Goal: Find specific page/section: Find specific page/section

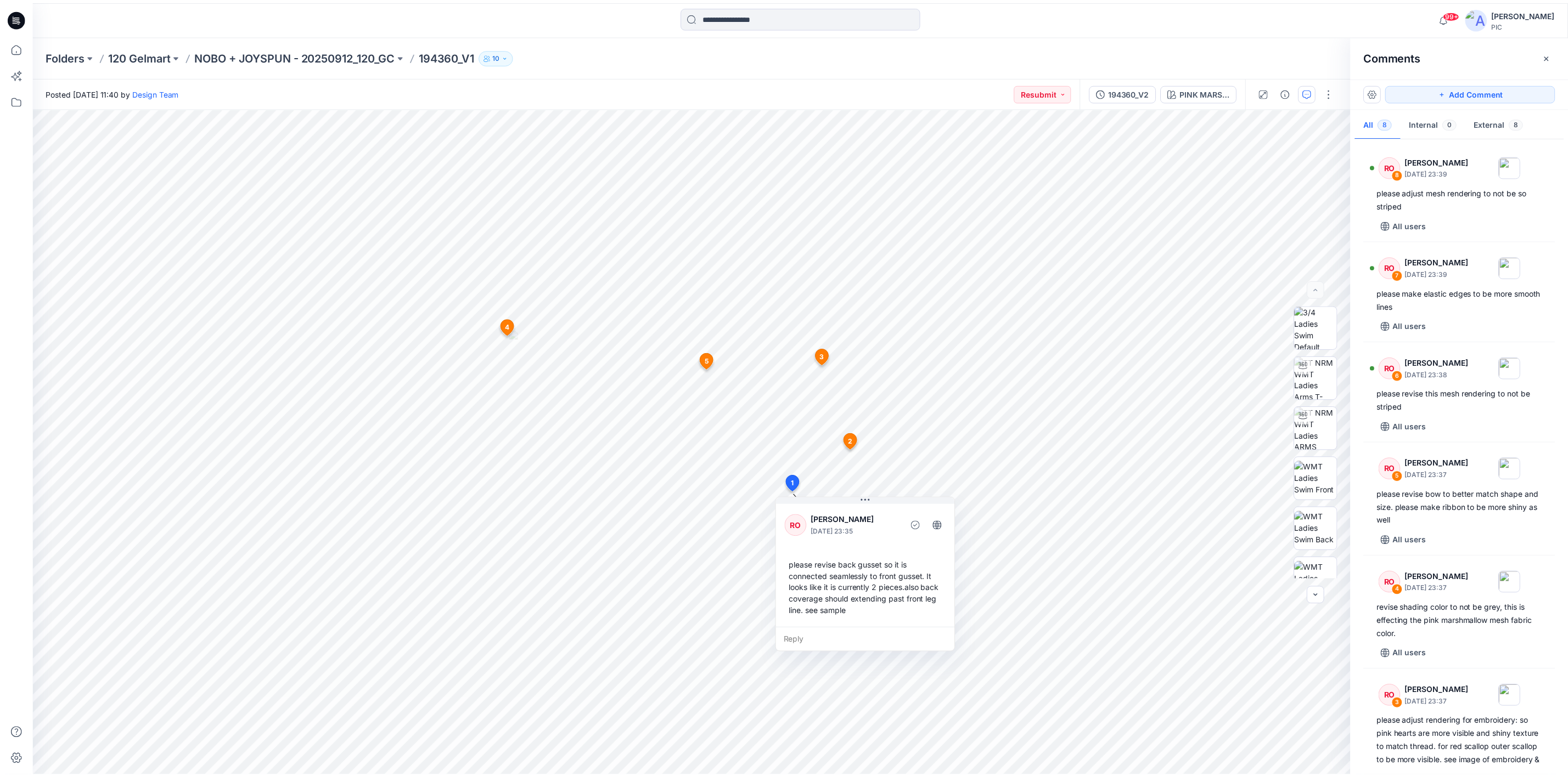
scroll to position [297, 0]
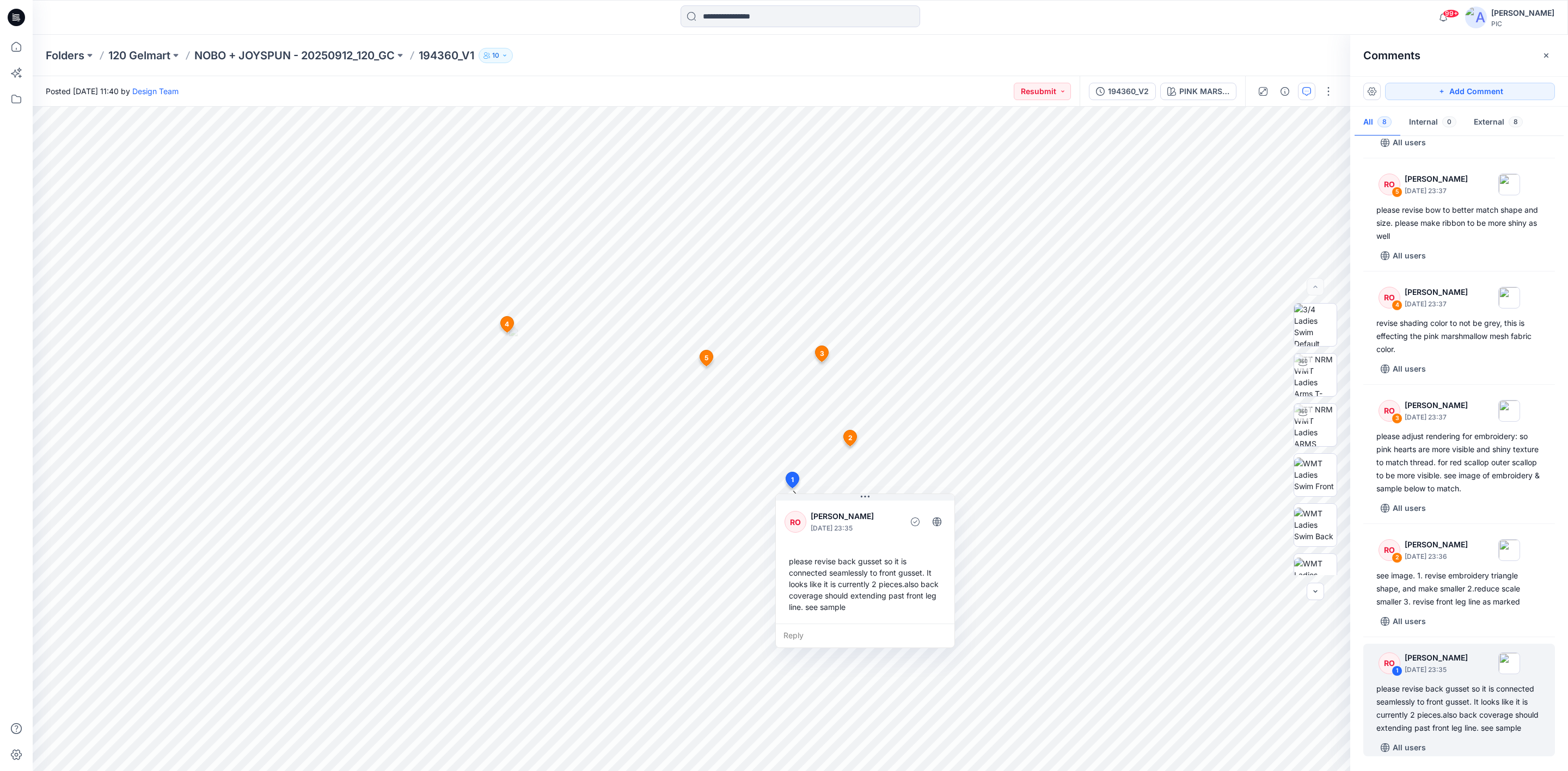
drag, startPoint x: 13, startPoint y: 15, endPoint x: 10, endPoint y: 21, distance: 6.7
click at [13, 15] on icon at bounding box center [16, 17] width 18 height 18
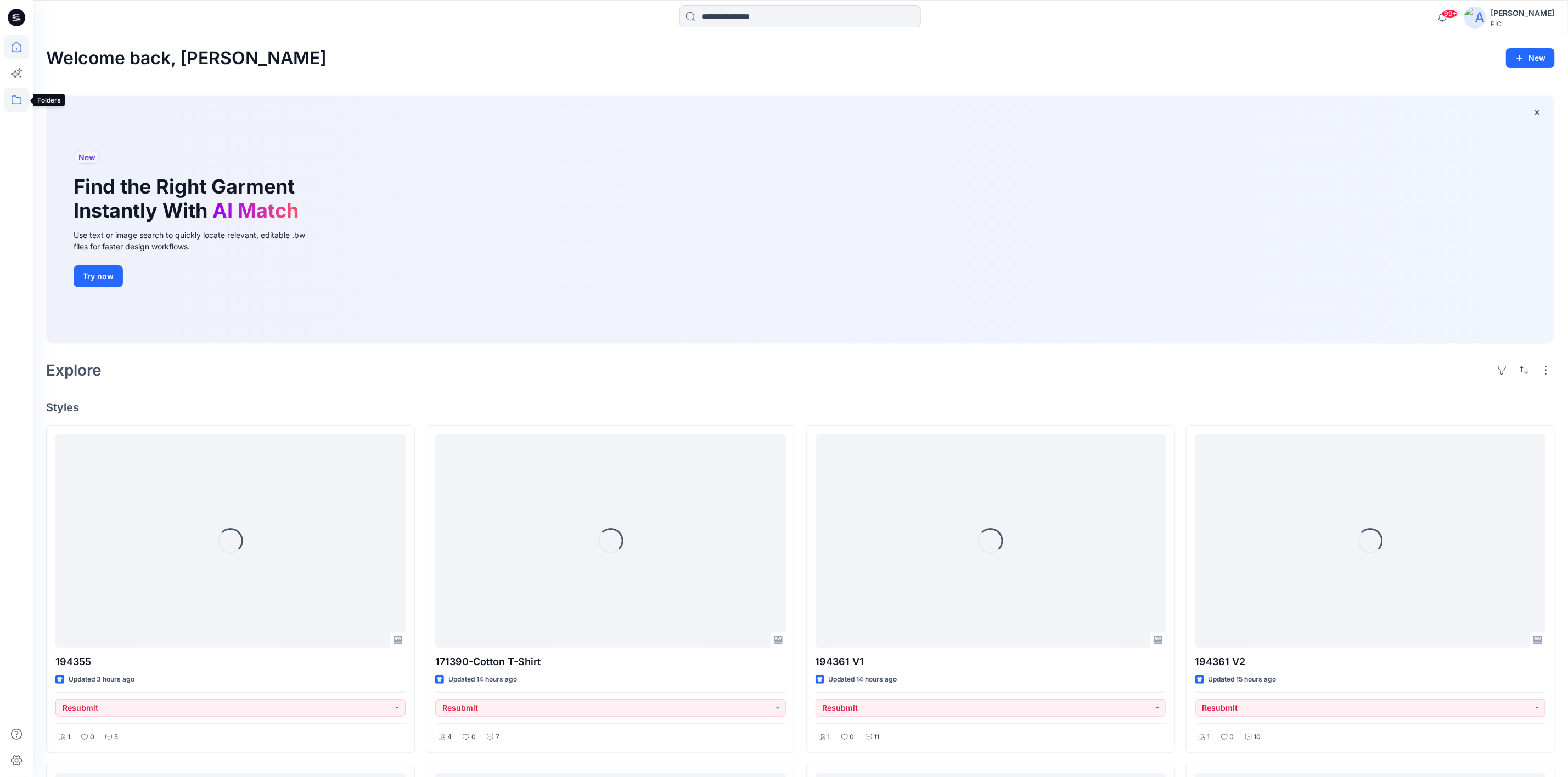
click at [13, 100] on icon at bounding box center [16, 100] width 24 height 24
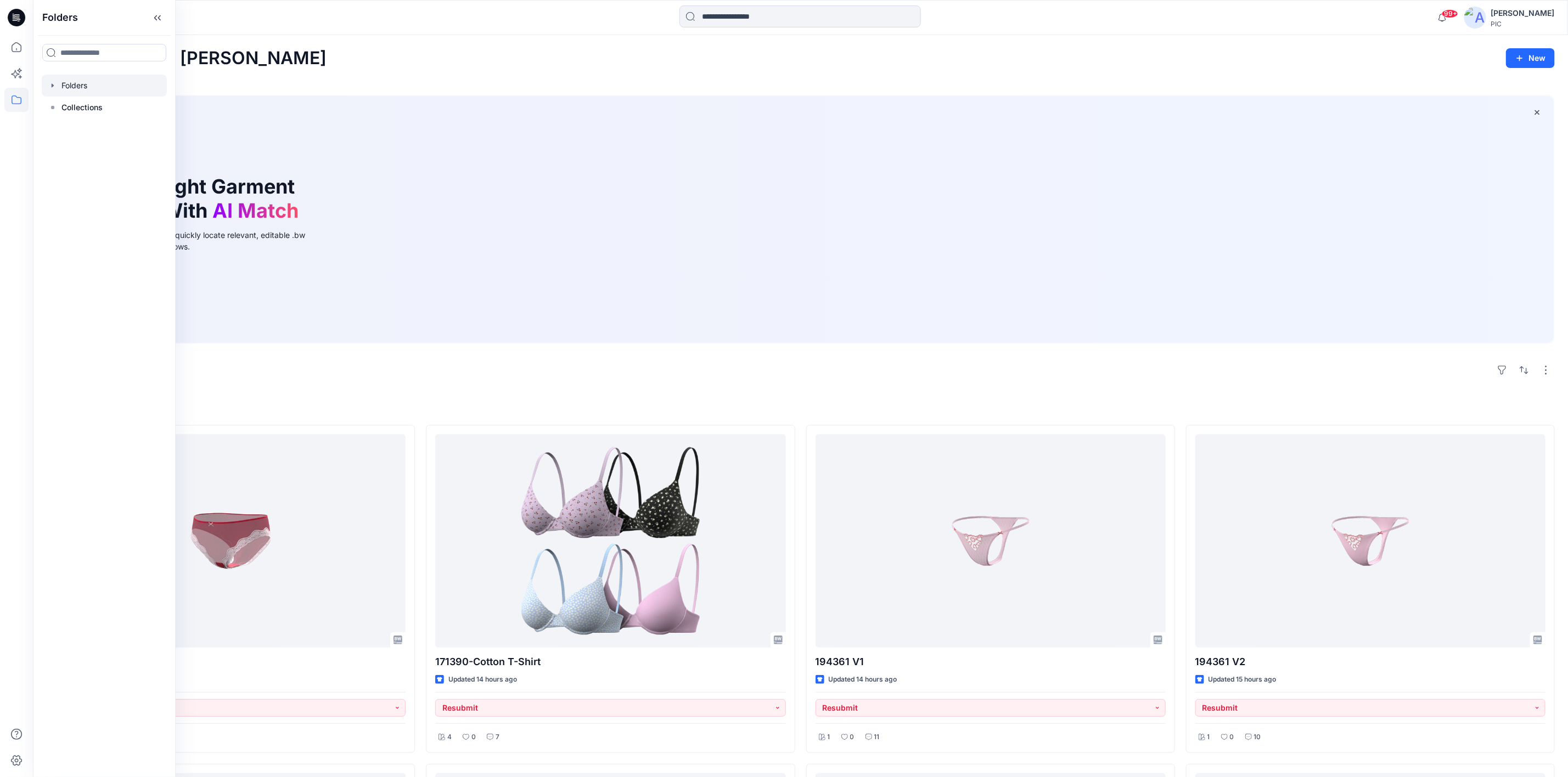
click at [76, 86] on div at bounding box center [104, 85] width 125 height 22
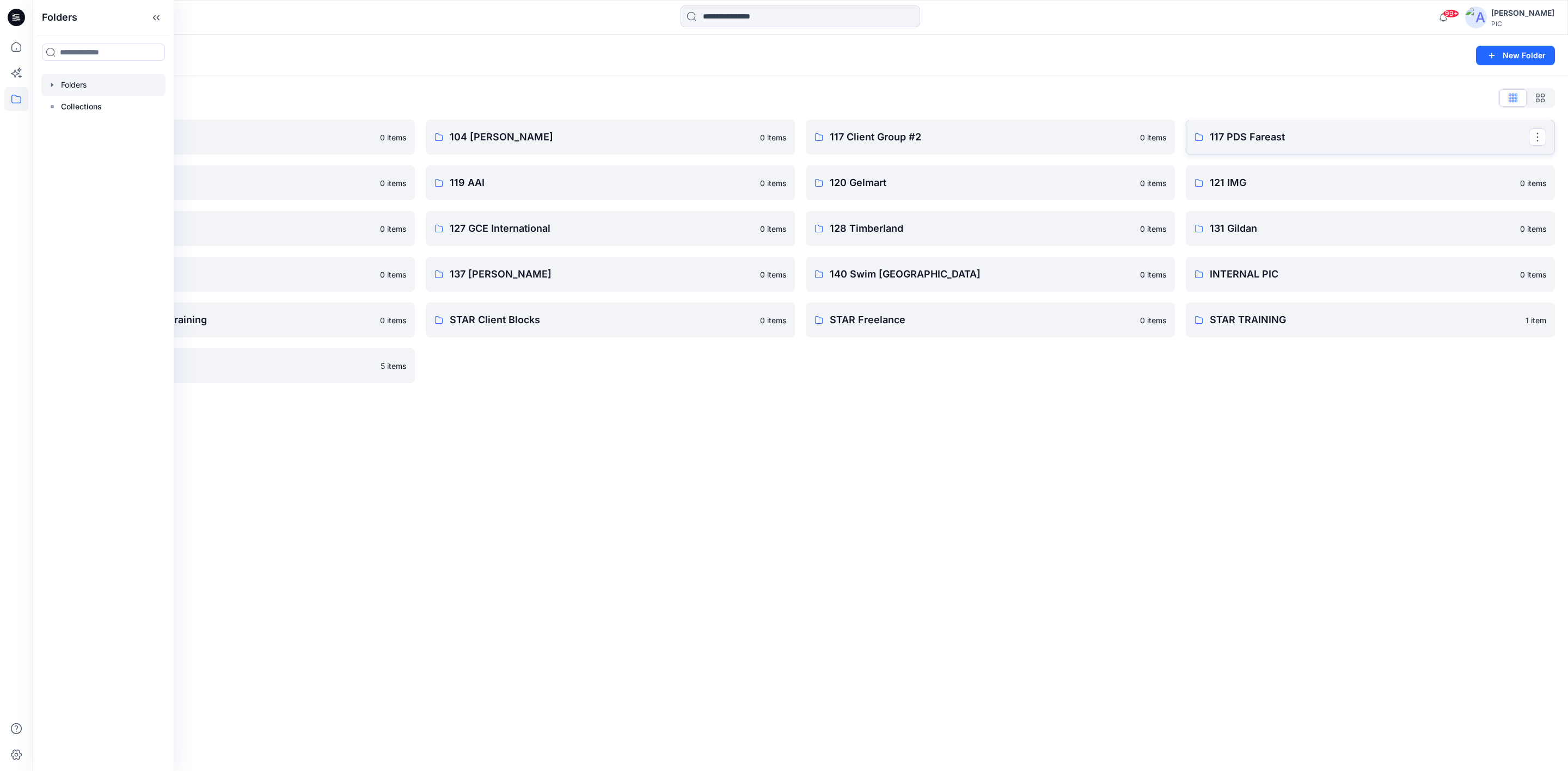
click at [1245, 135] on p "117 PDS Fareast" at bounding box center [1369, 137] width 319 height 16
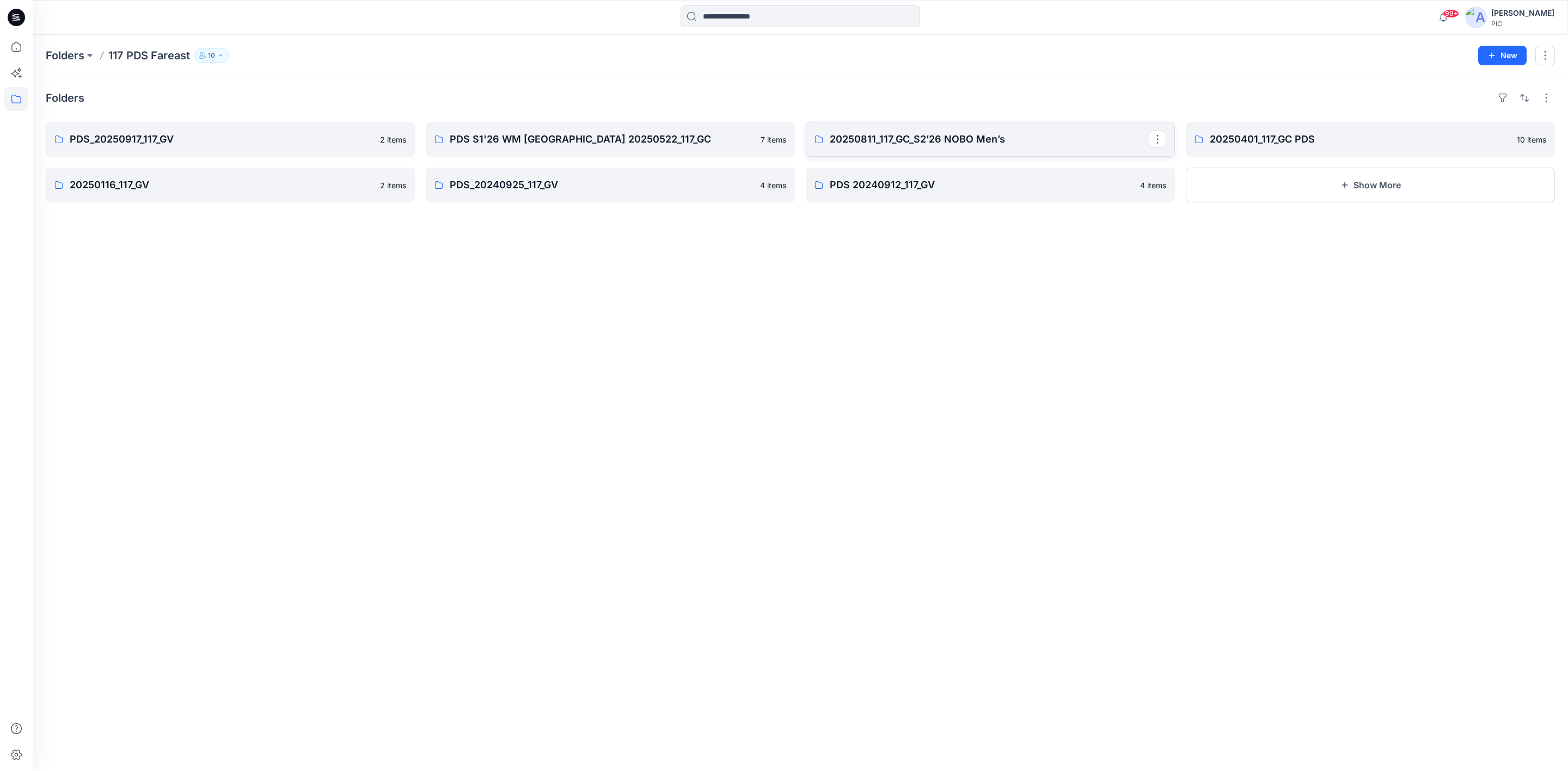
click at [969, 132] on p "20250811_117_GC_S2’26 NOBO Men’s" at bounding box center [989, 140] width 319 height 16
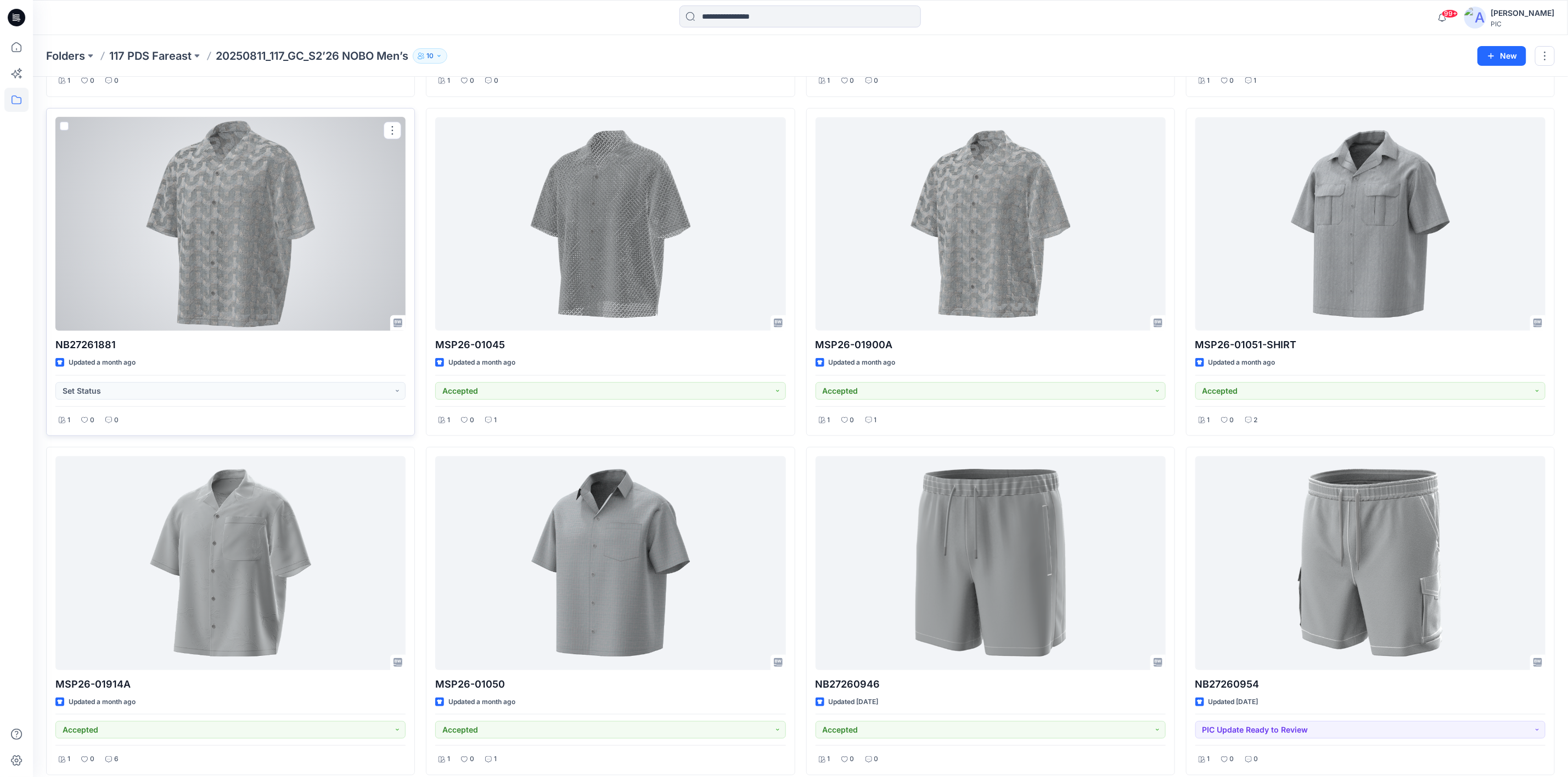
scroll to position [369, 0]
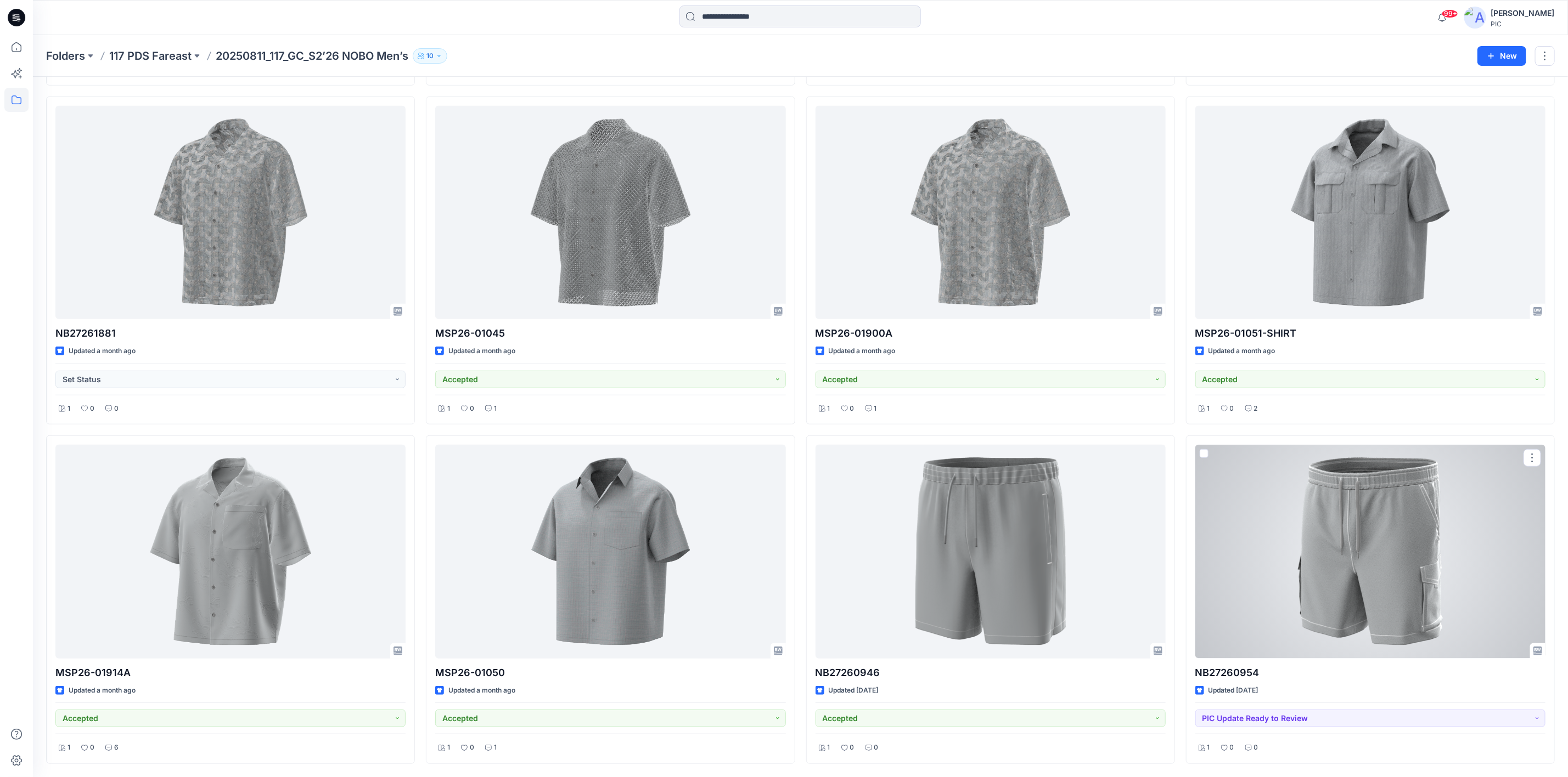
click at [1361, 597] on div at bounding box center [1370, 551] width 350 height 213
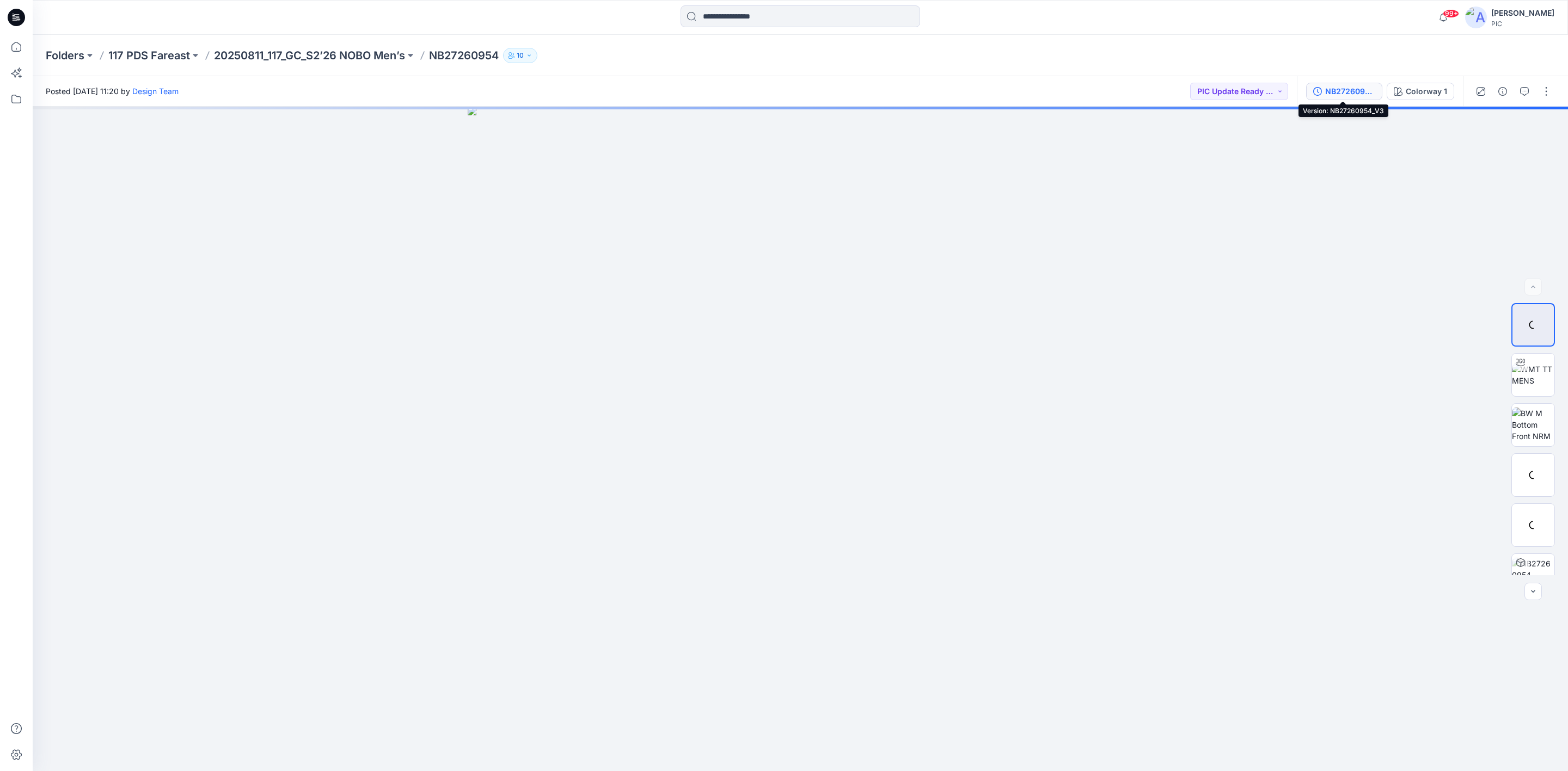
click at [1317, 87] on icon "button" at bounding box center [1318, 92] width 8 height 8
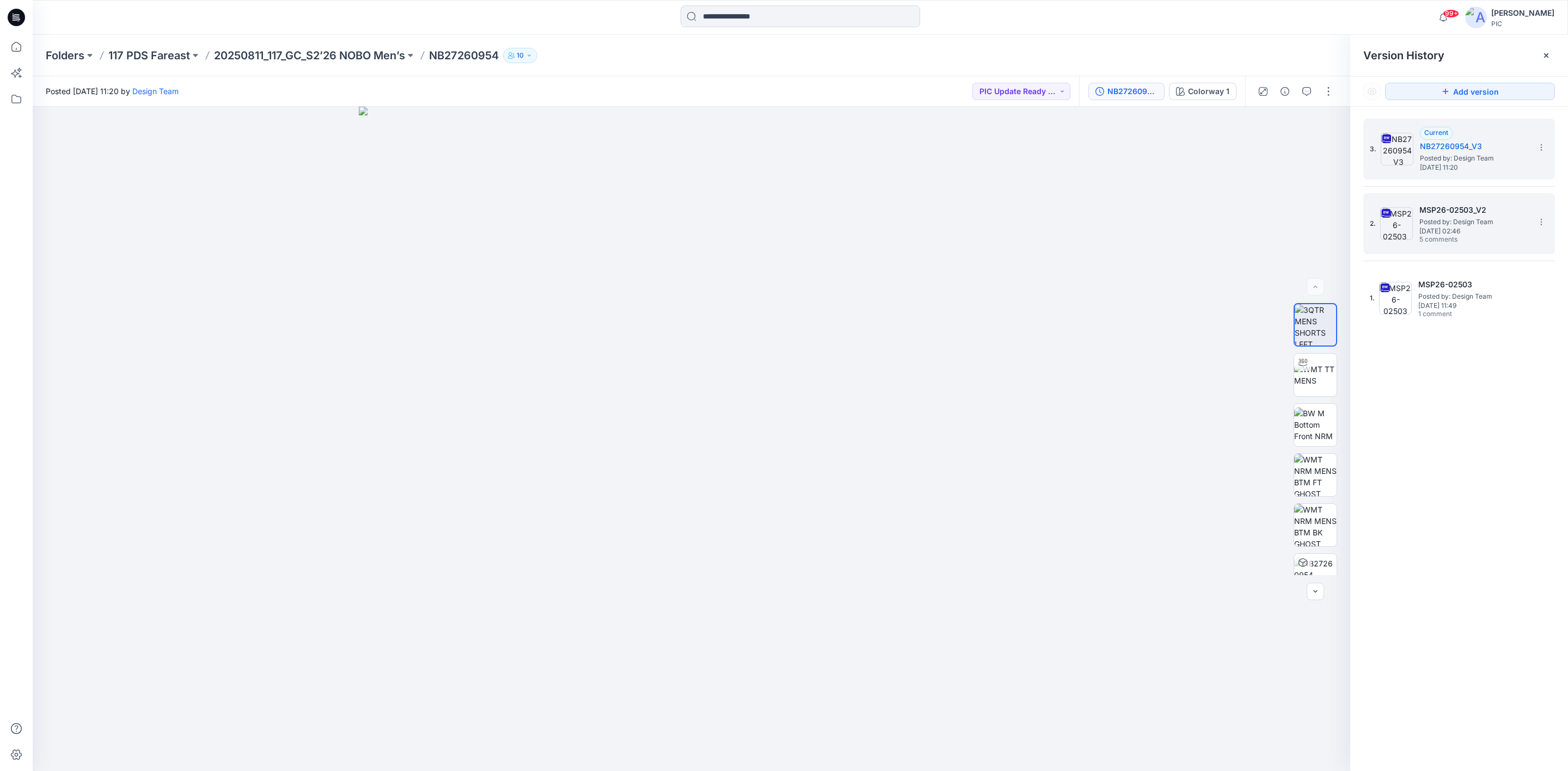
click at [1431, 233] on span "[DATE] 02:46" at bounding box center [1474, 231] width 109 height 8
click at [1307, 90] on div "1" at bounding box center [1311, 87] width 11 height 11
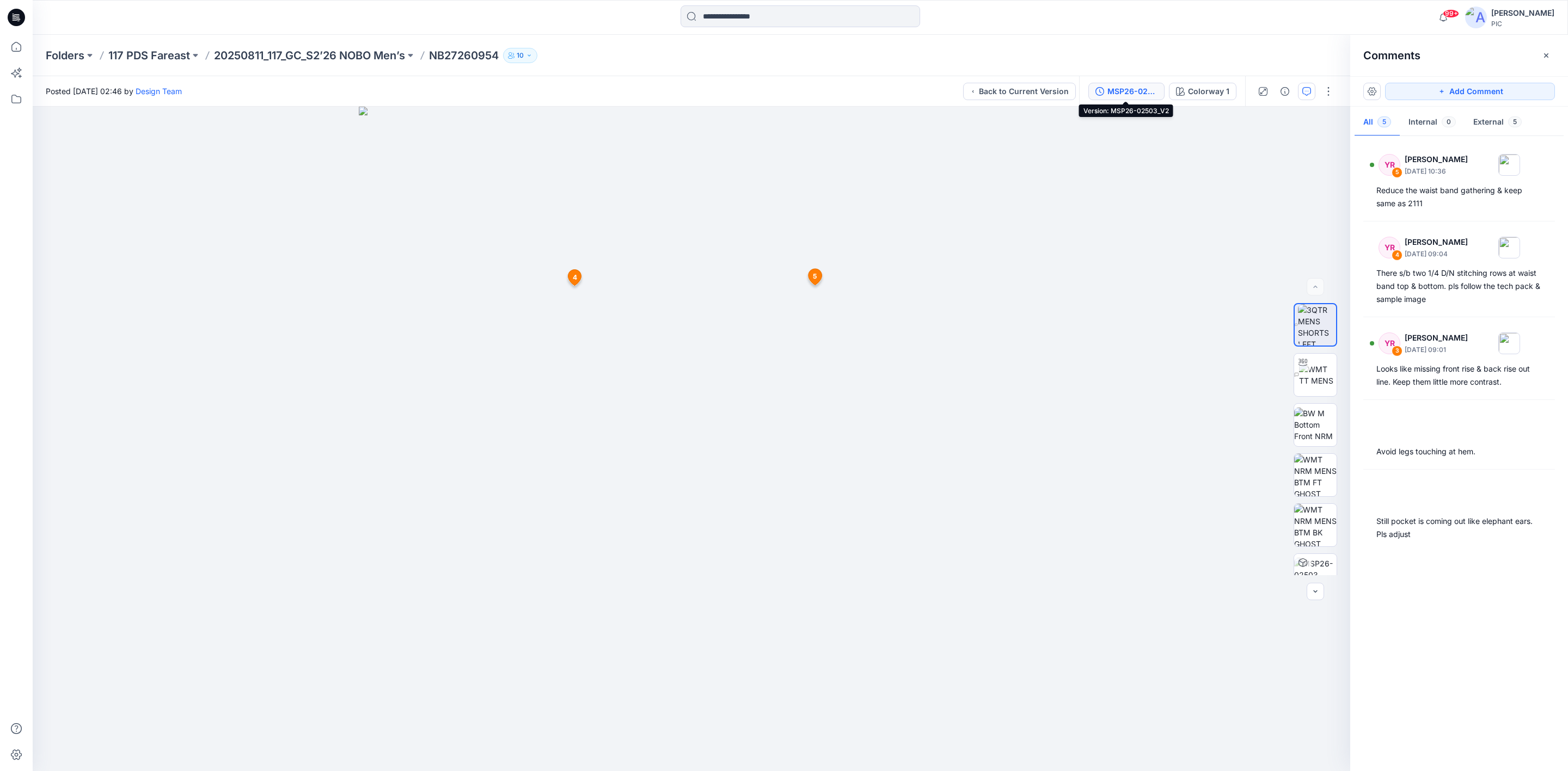
click at [1111, 85] on div "MSP26-02503_V2" at bounding box center [1132, 91] width 50 height 12
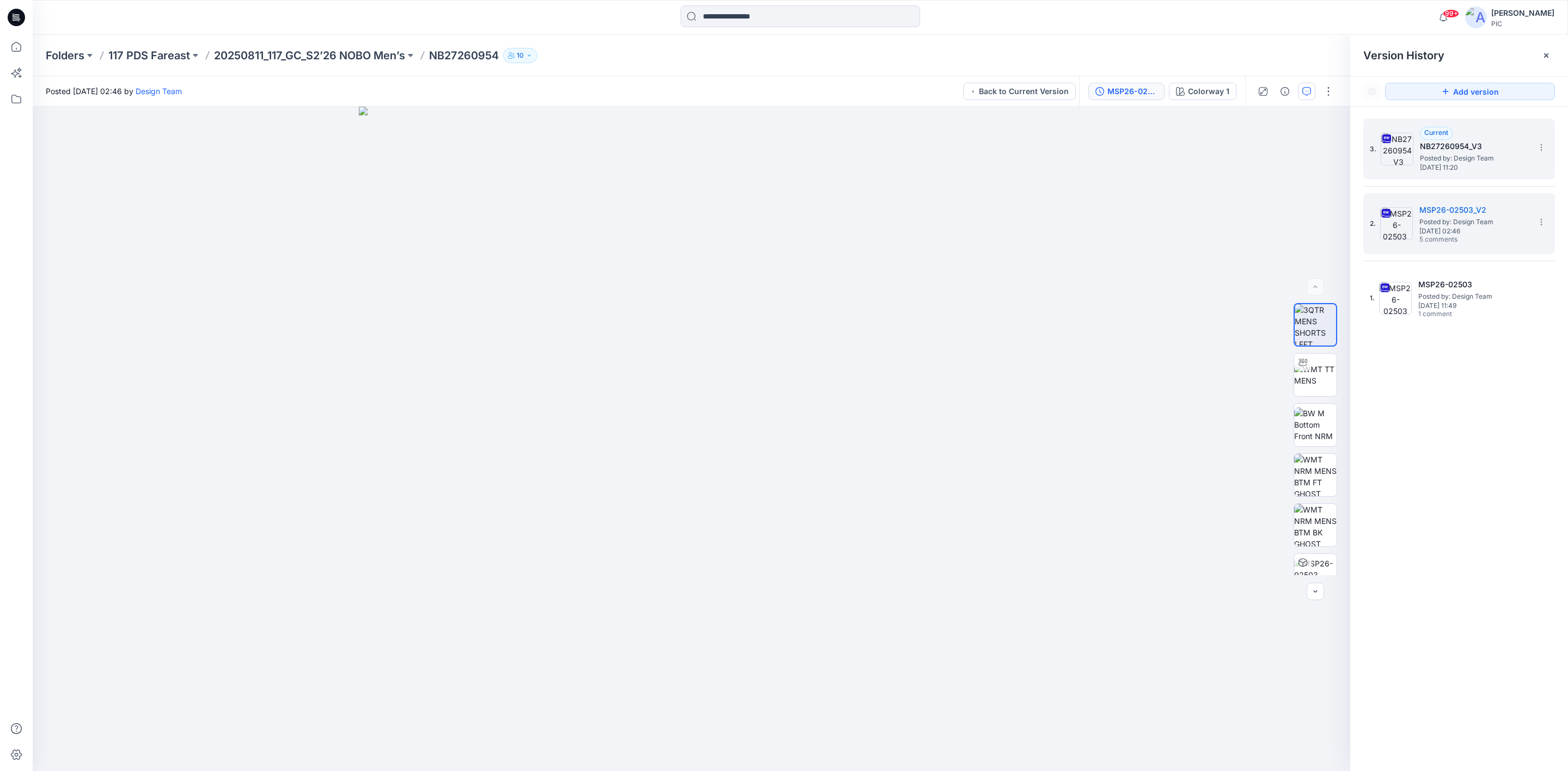
click at [1431, 150] on h5 "NB27260954_V3" at bounding box center [1474, 146] width 109 height 13
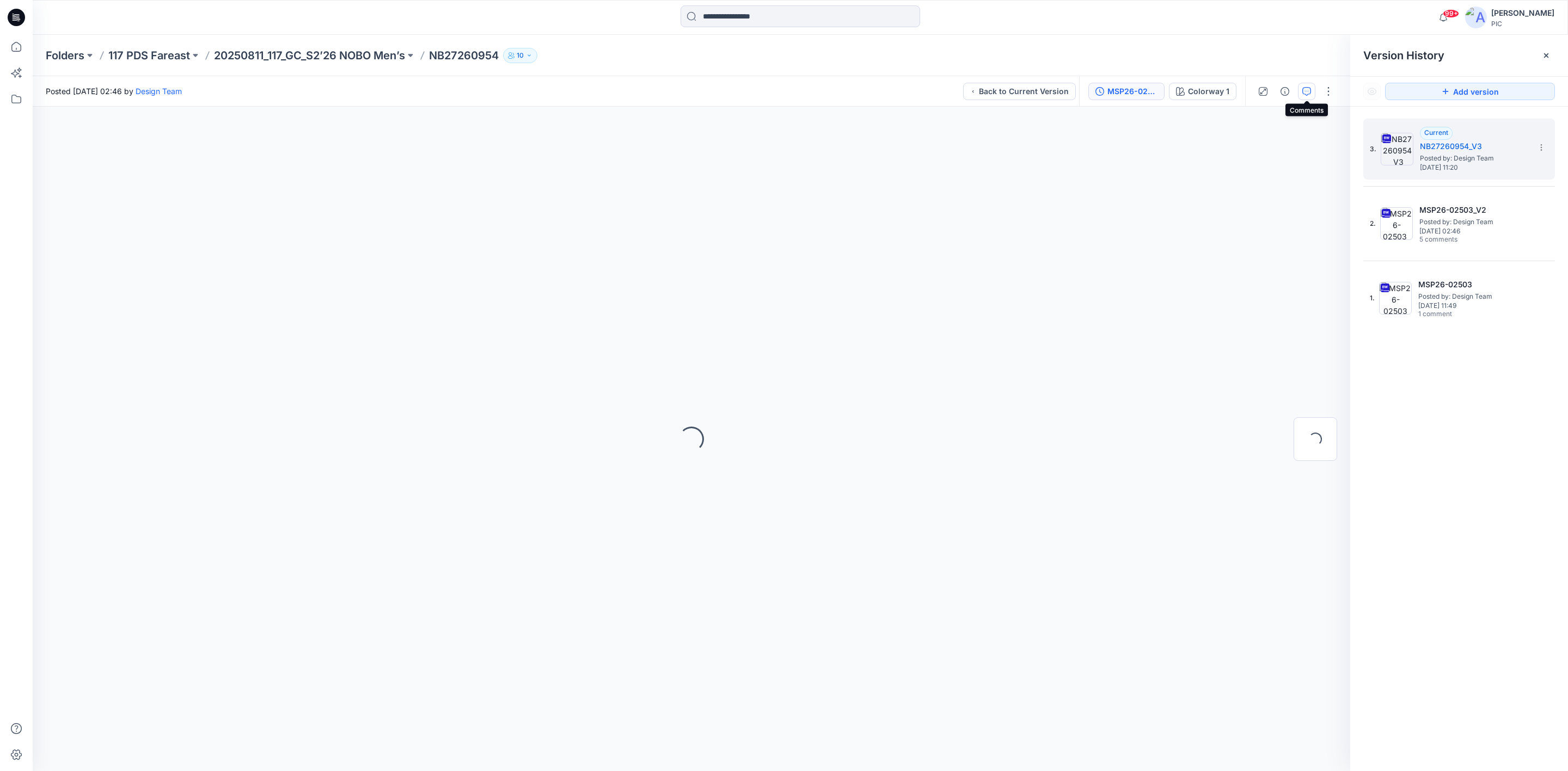
click at [1301, 87] on button "button" at bounding box center [1306, 91] width 18 height 18
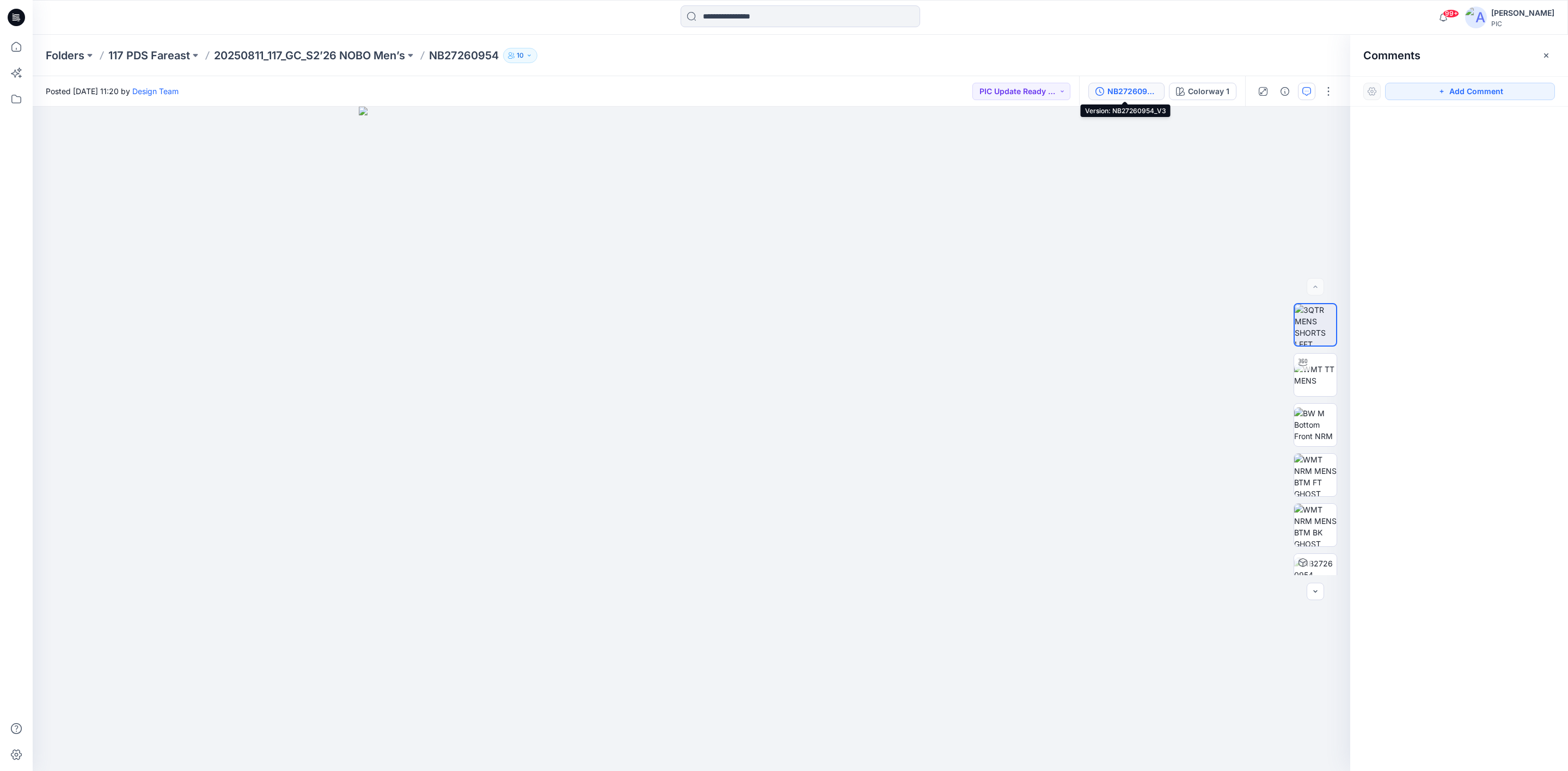
click at [1116, 87] on div "NB27260954_V3" at bounding box center [1132, 91] width 50 height 12
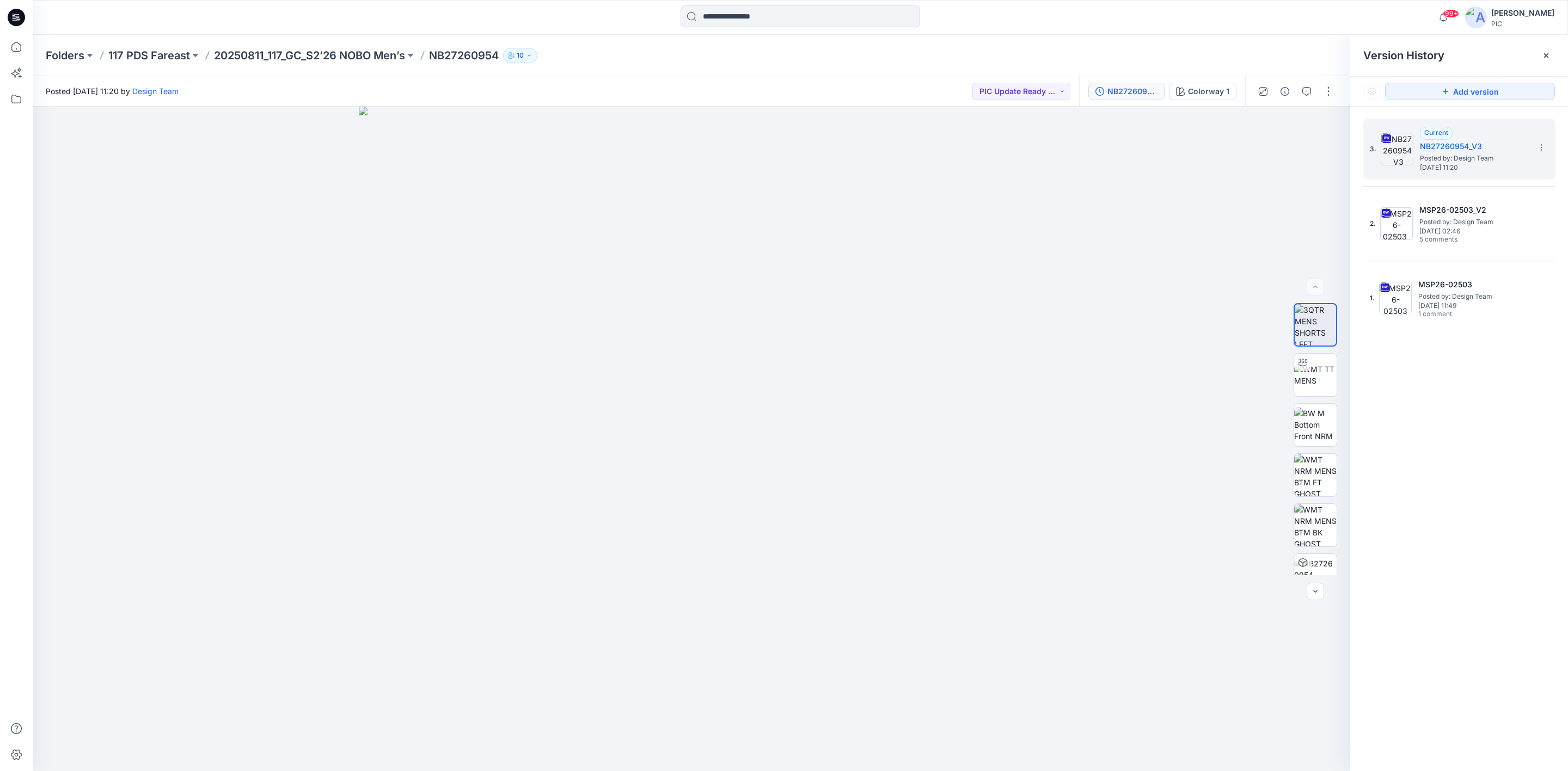
click at [1511, 434] on div "3. Current NB27260954_V3 Posted by: Design Team [DATE] 11:20 2. MSP26-02503_V2 …" at bounding box center [1459, 446] width 218 height 680
click at [130, 54] on p "117 PDS Fareast" at bounding box center [149, 56] width 82 height 16
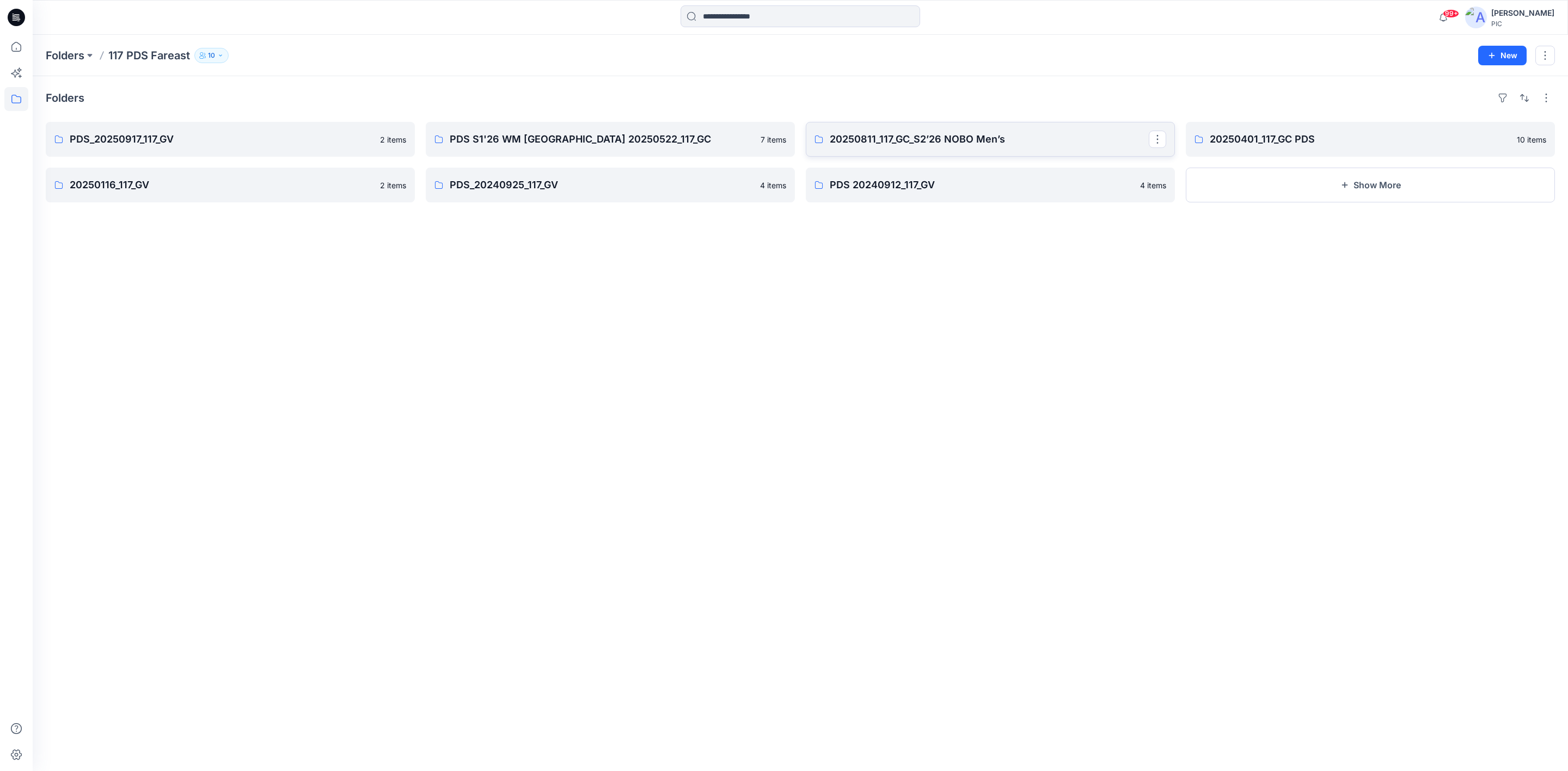
click at [974, 144] on p "20250811_117_GC_S2’26 NOBO Men’s" at bounding box center [989, 140] width 319 height 16
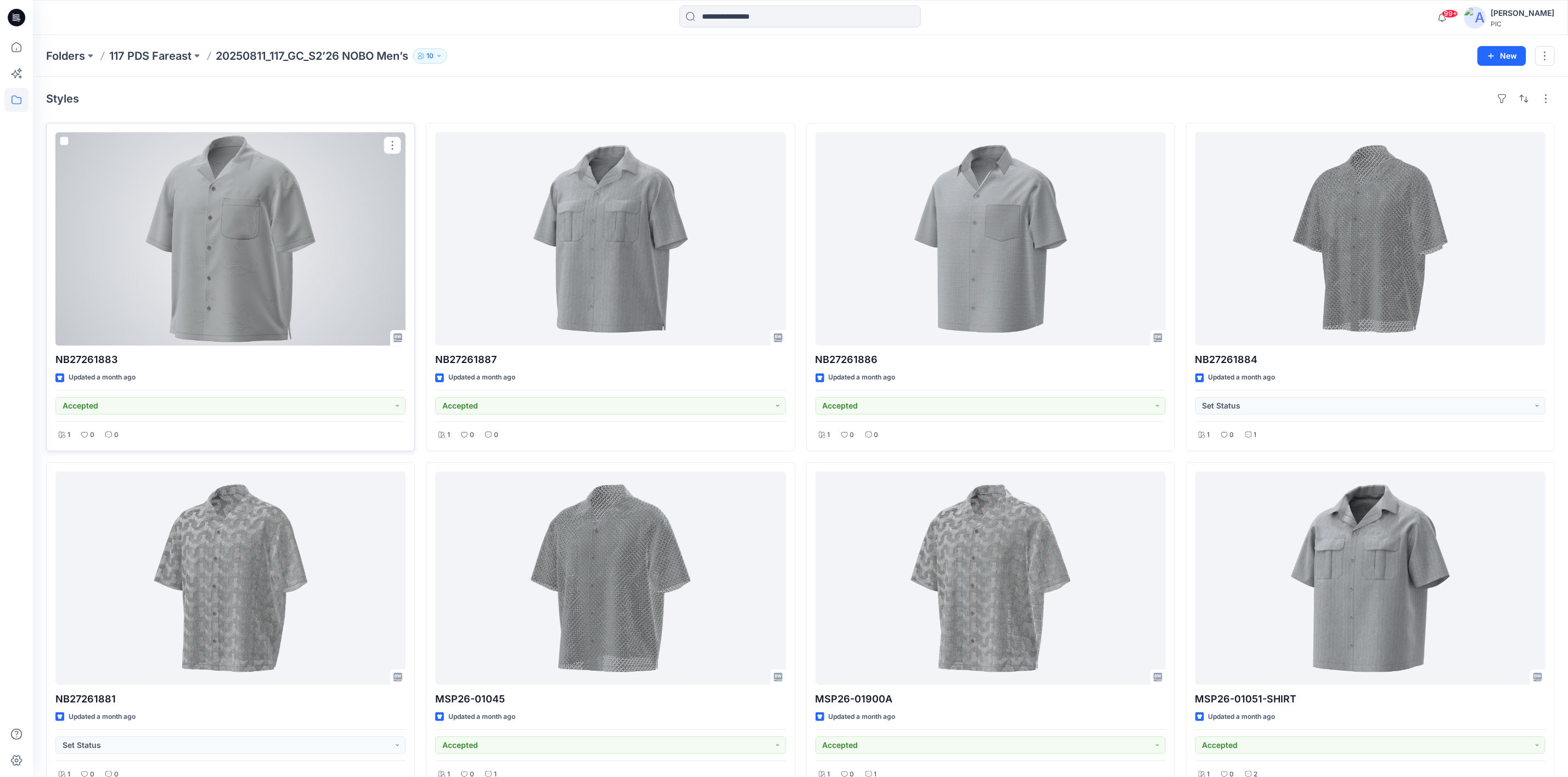
click at [190, 222] on div at bounding box center [230, 239] width 350 height 213
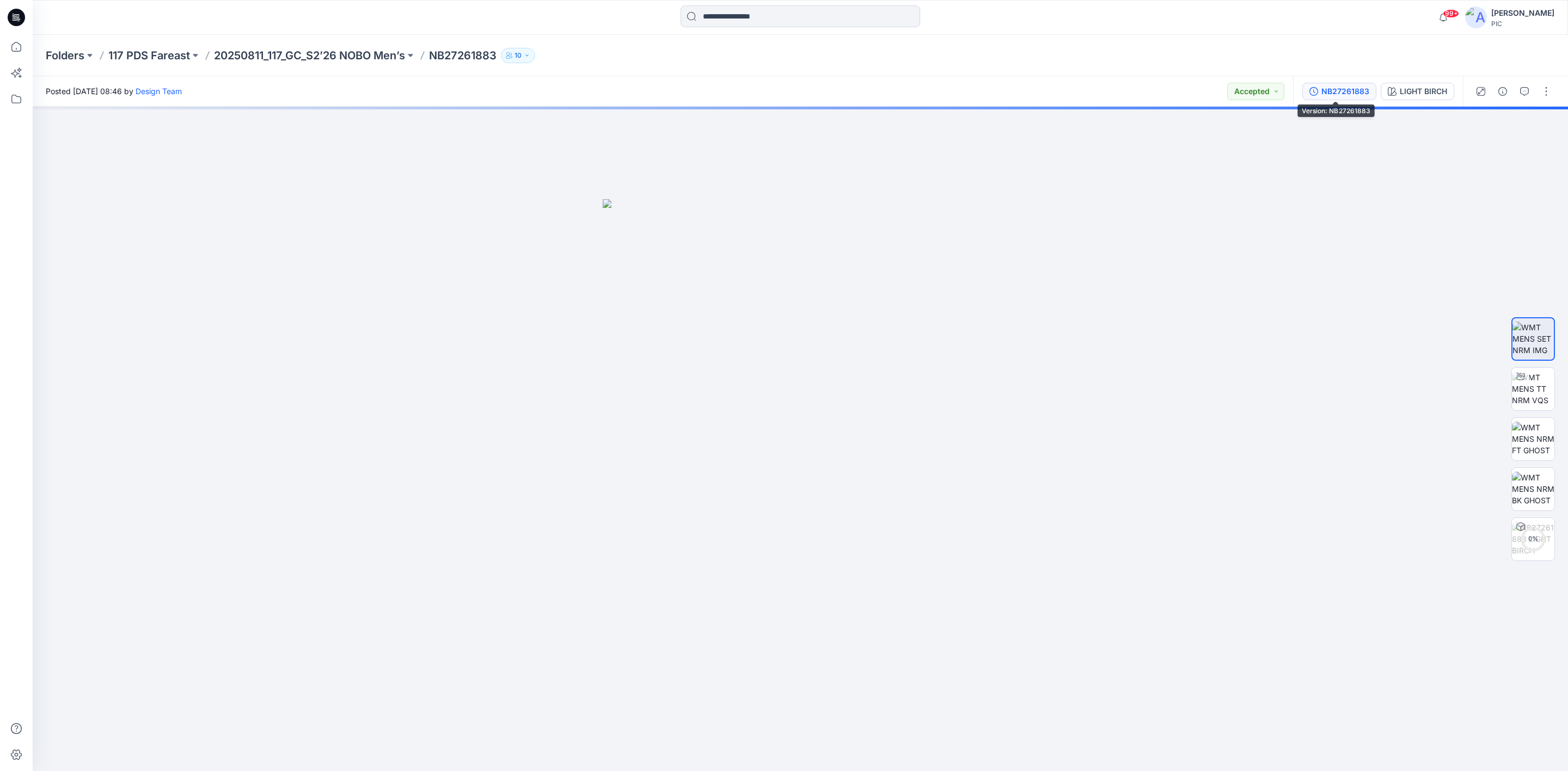
click at [1343, 89] on div "NB27261883" at bounding box center [1345, 91] width 48 height 12
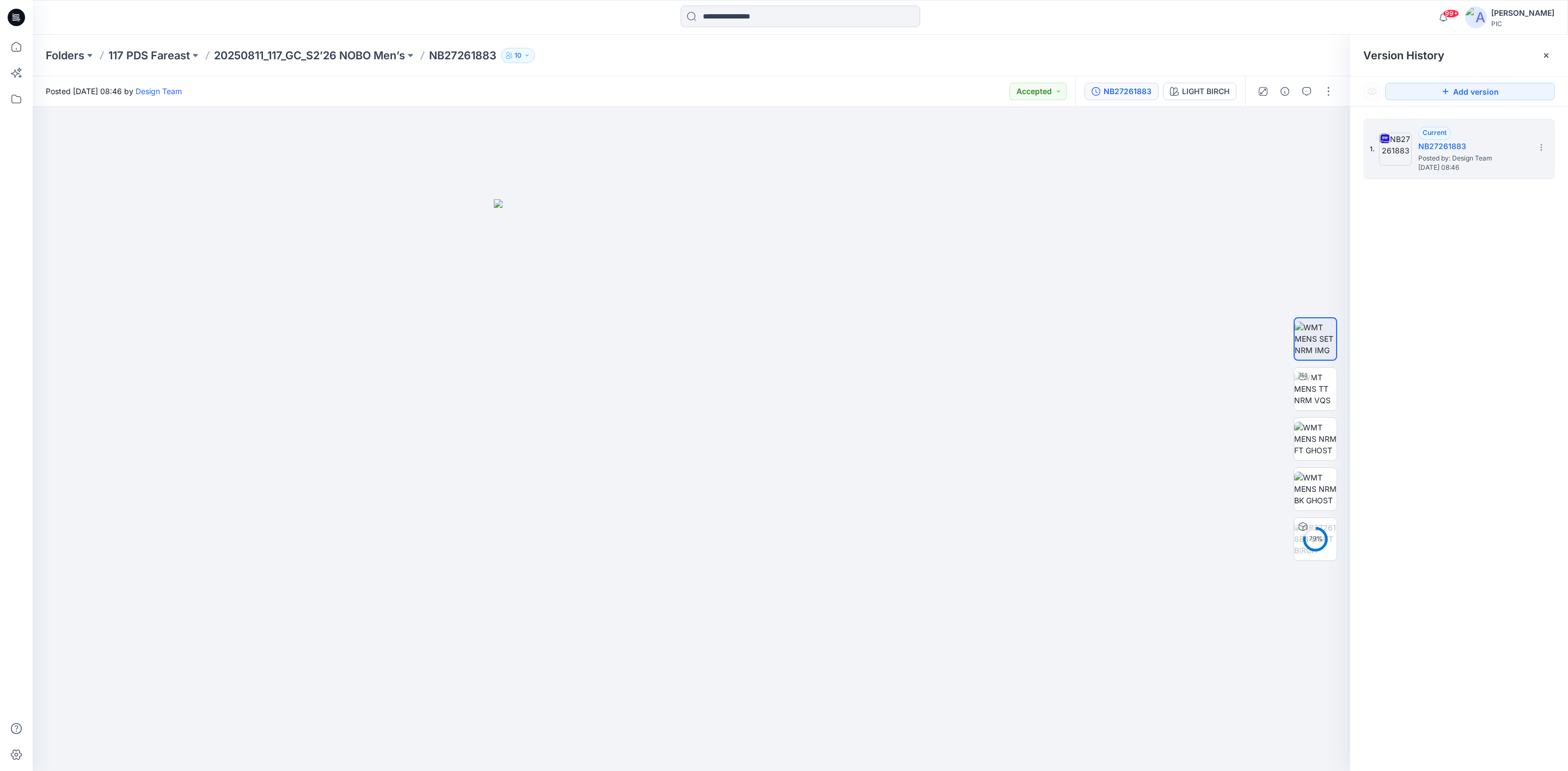
click at [1444, 294] on div "1. Current NB27261883 Posted by: Design Team [DATE] 08:46" at bounding box center [1459, 446] width 218 height 680
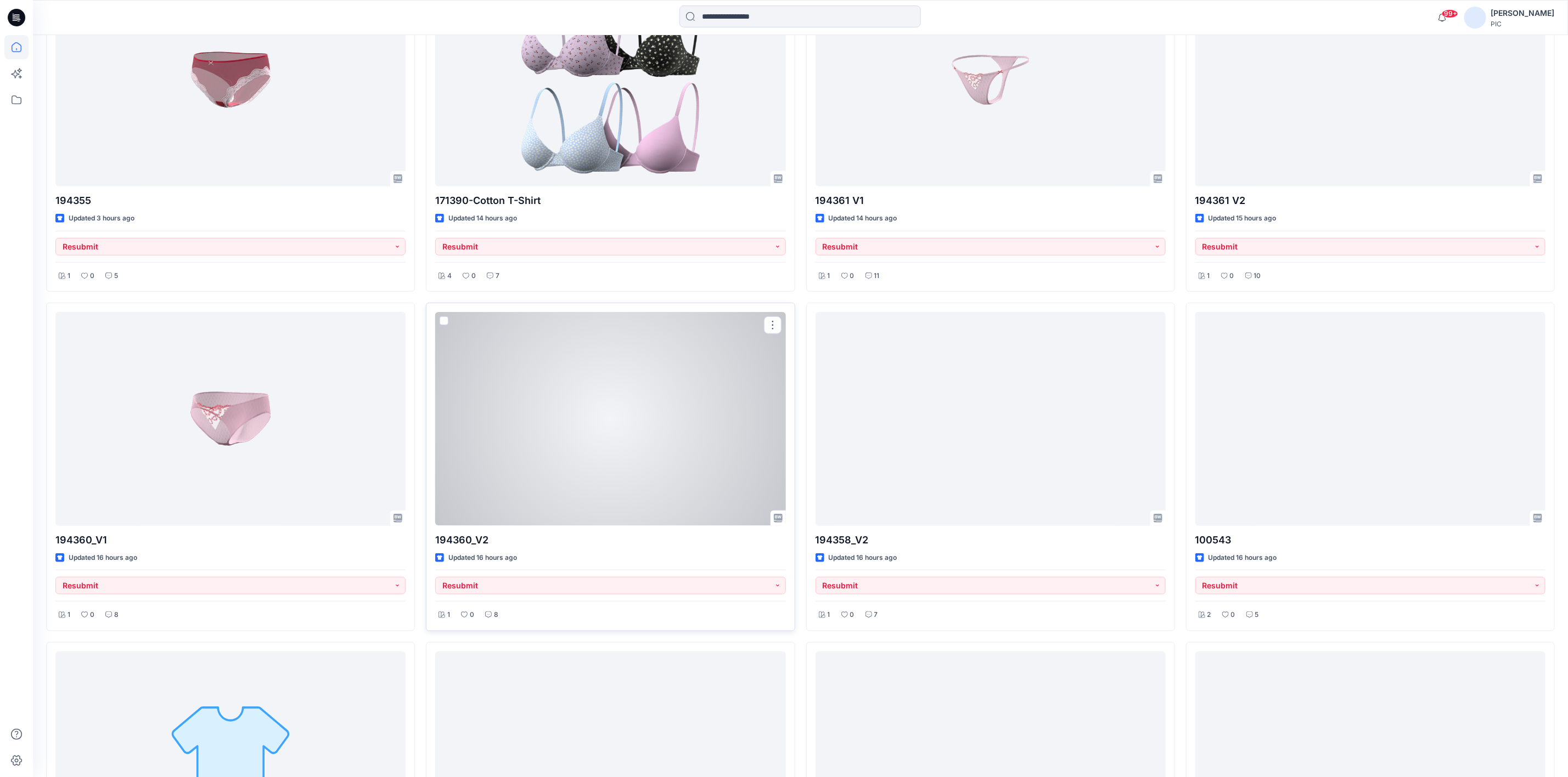
scroll to position [494, 0]
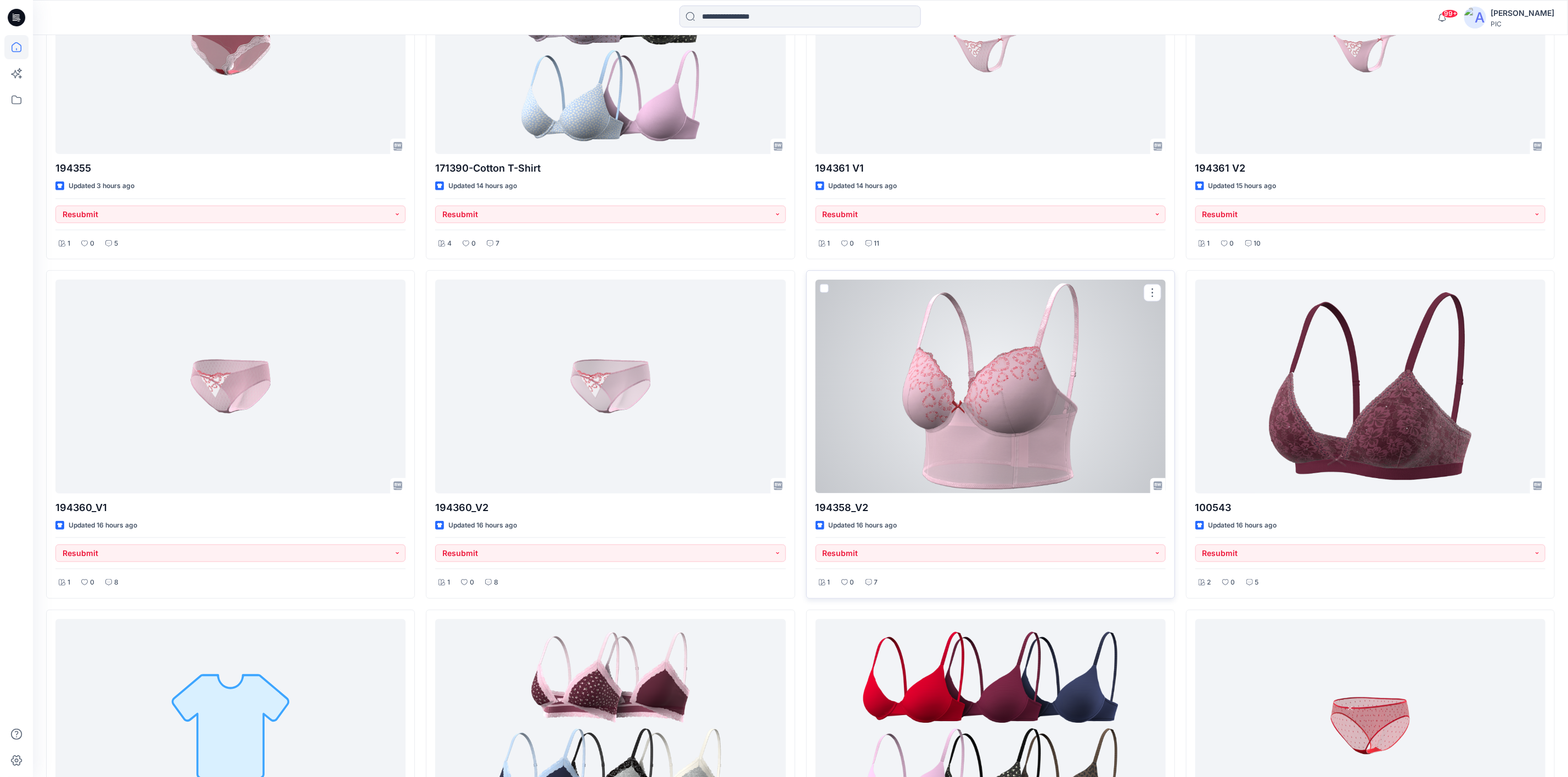
click at [948, 476] on div at bounding box center [990, 386] width 350 height 213
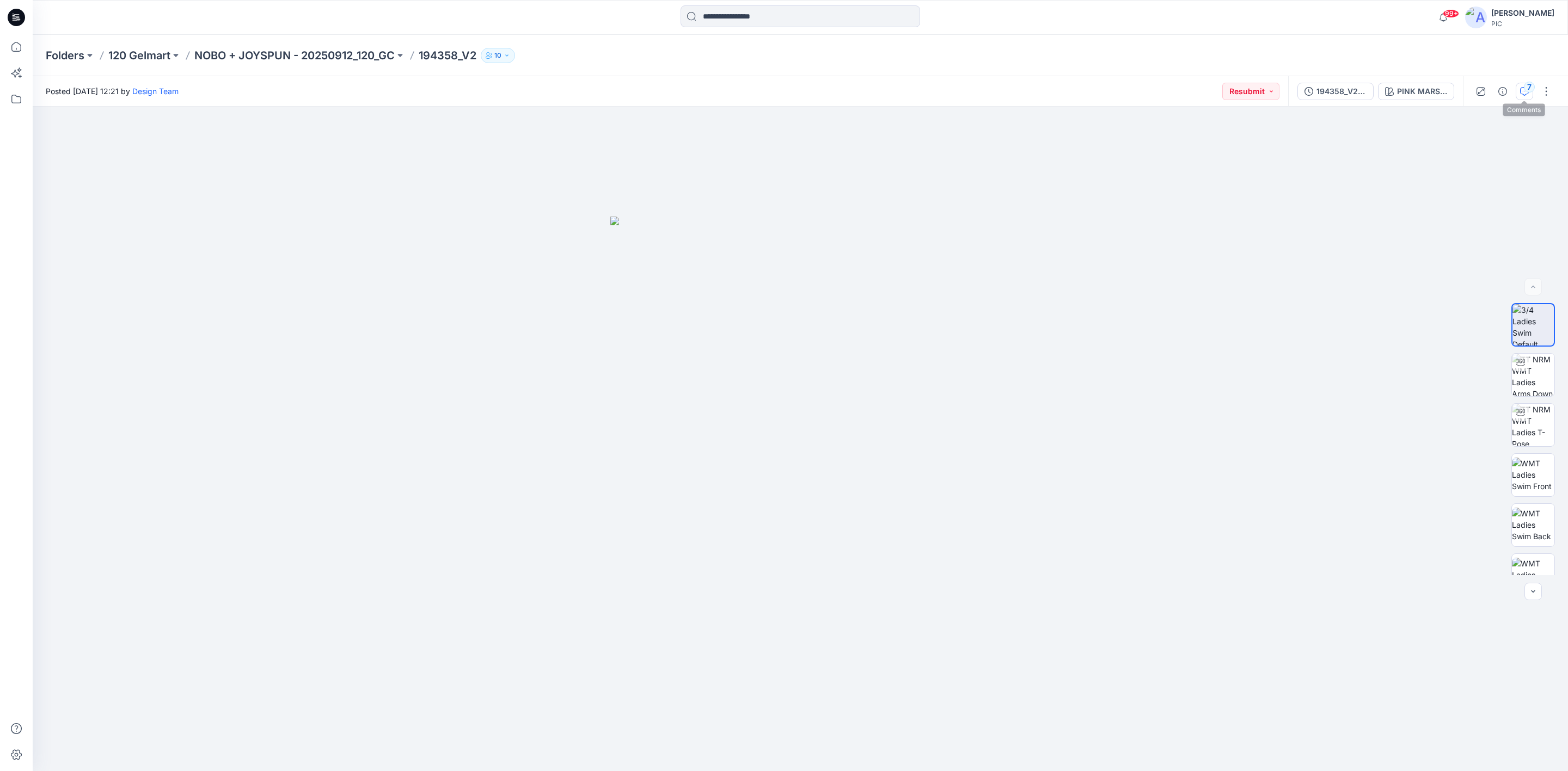
click at [1526, 83] on div "7" at bounding box center [1529, 87] width 11 height 11
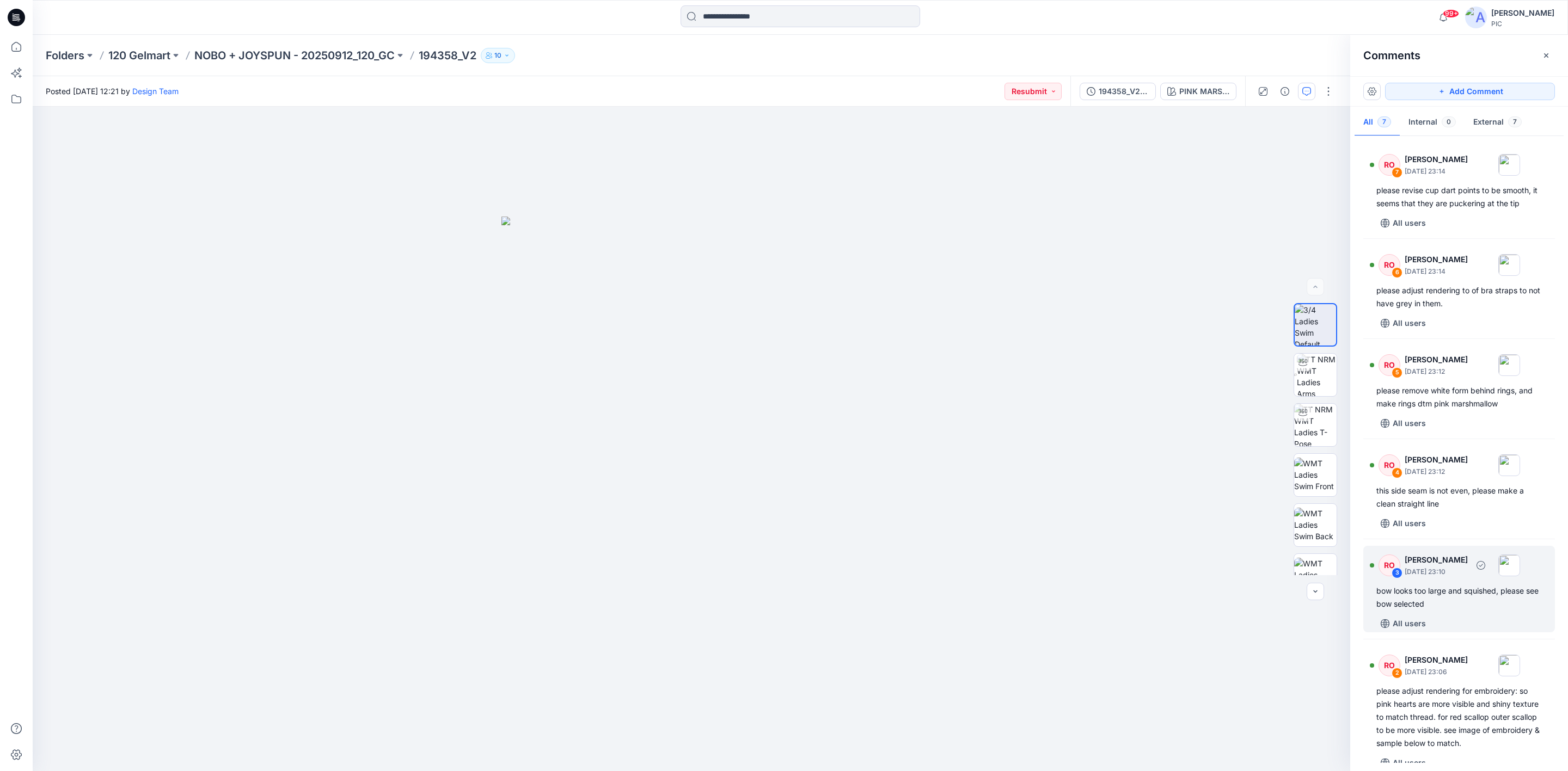
click at [1441, 595] on div "bow looks too large and squished, please see bow selected" at bounding box center [1459, 597] width 166 height 26
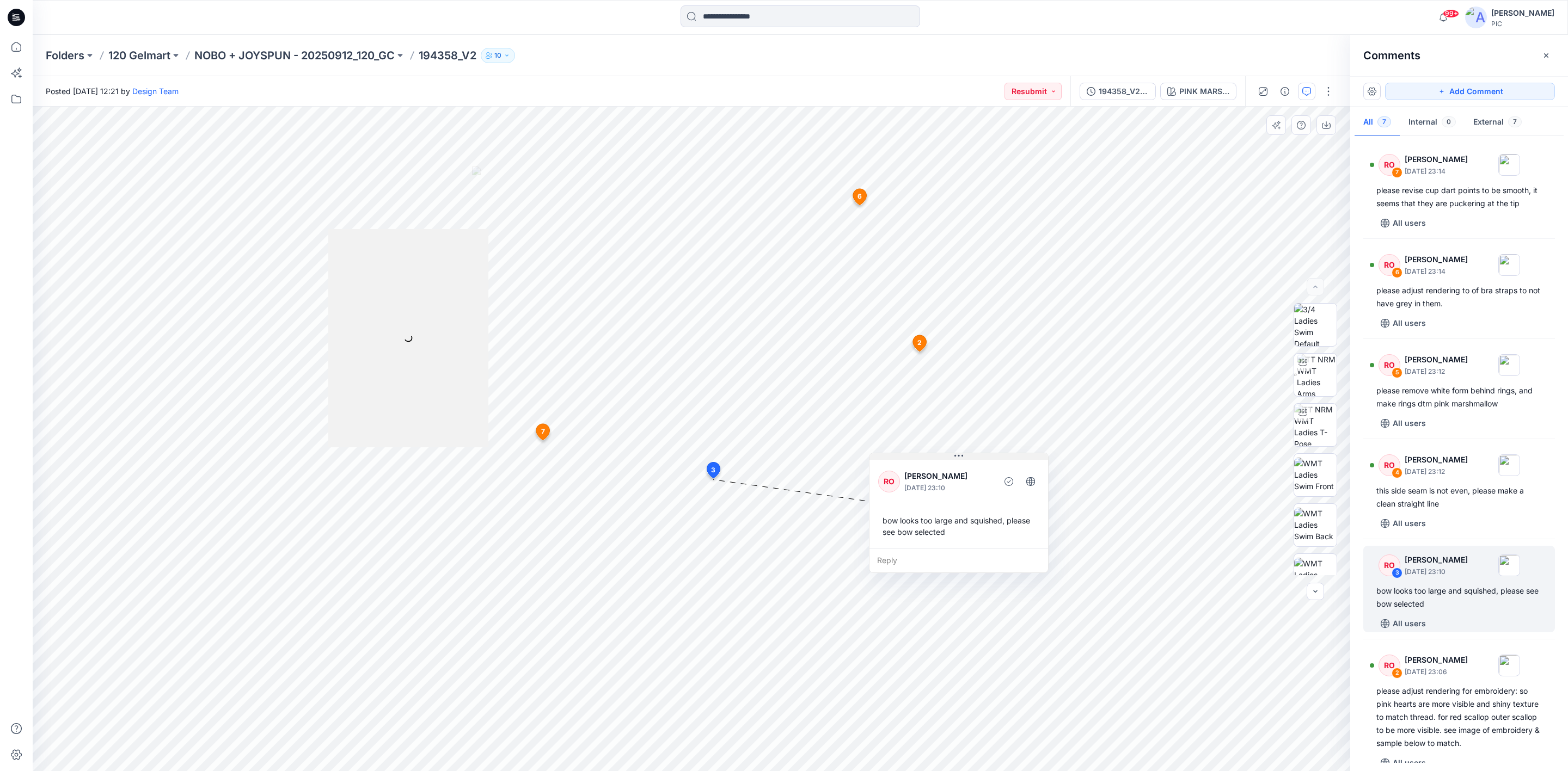
drag, startPoint x: 771, startPoint y: 488, endPoint x: 944, endPoint y: 457, distance: 175.8
click at [944, 457] on button at bounding box center [958, 456] width 178 height 6
click at [237, 52] on p "NOBO + JOYSPUN - 20250912_120_GC" at bounding box center [295, 56] width 200 height 16
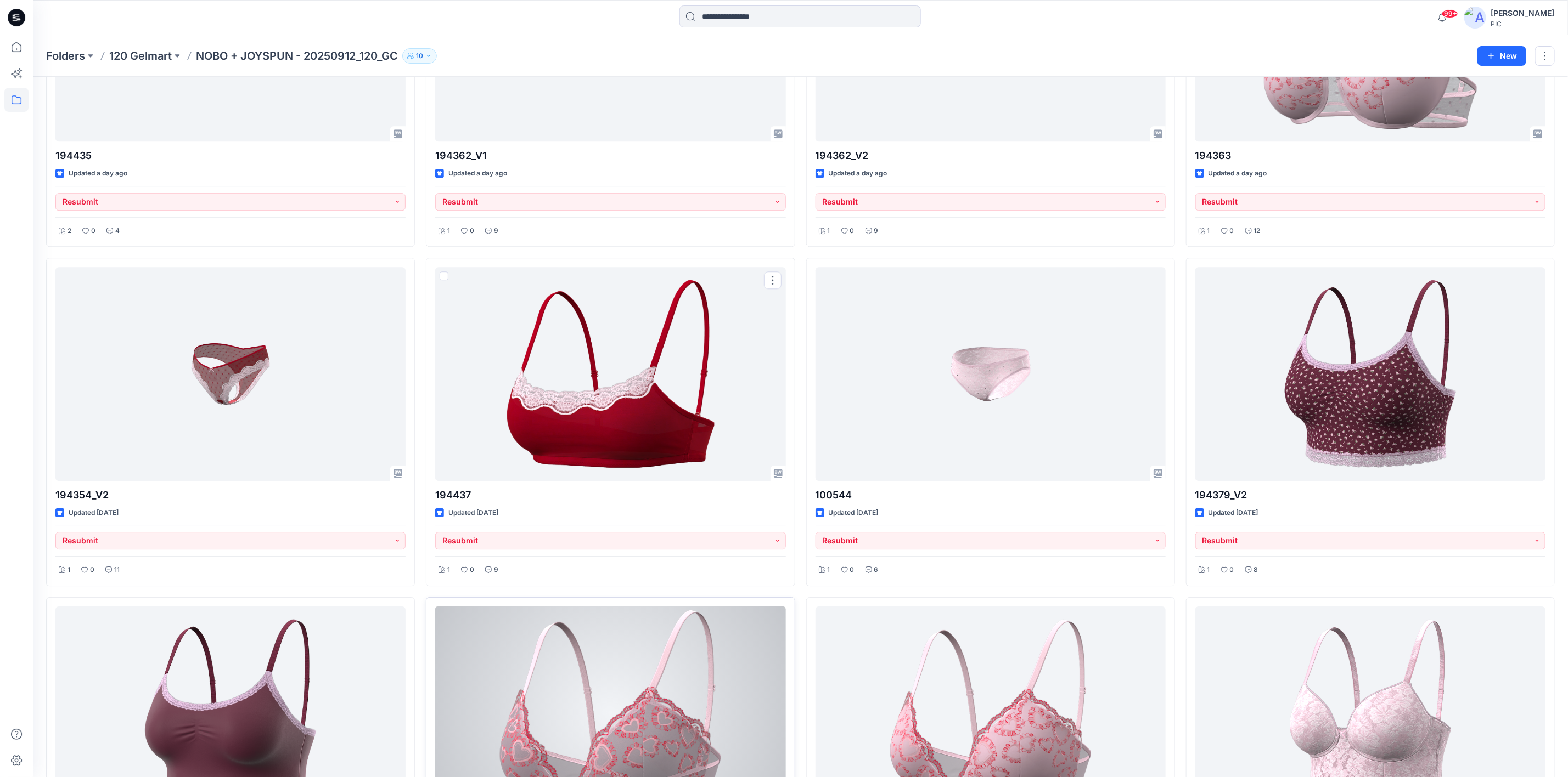
scroll to position [2449, 0]
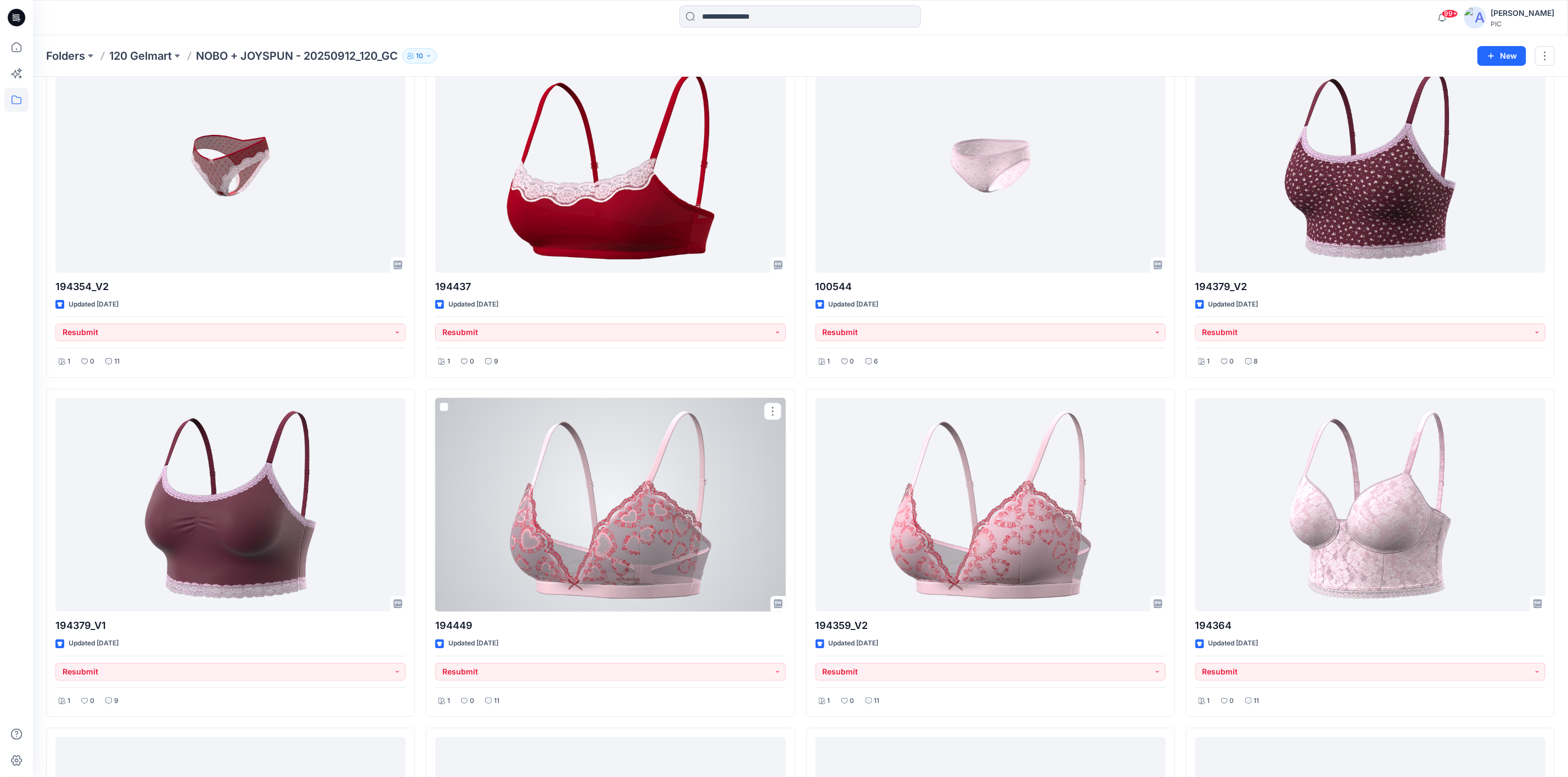
click at [556, 510] on div at bounding box center [610, 505] width 350 height 213
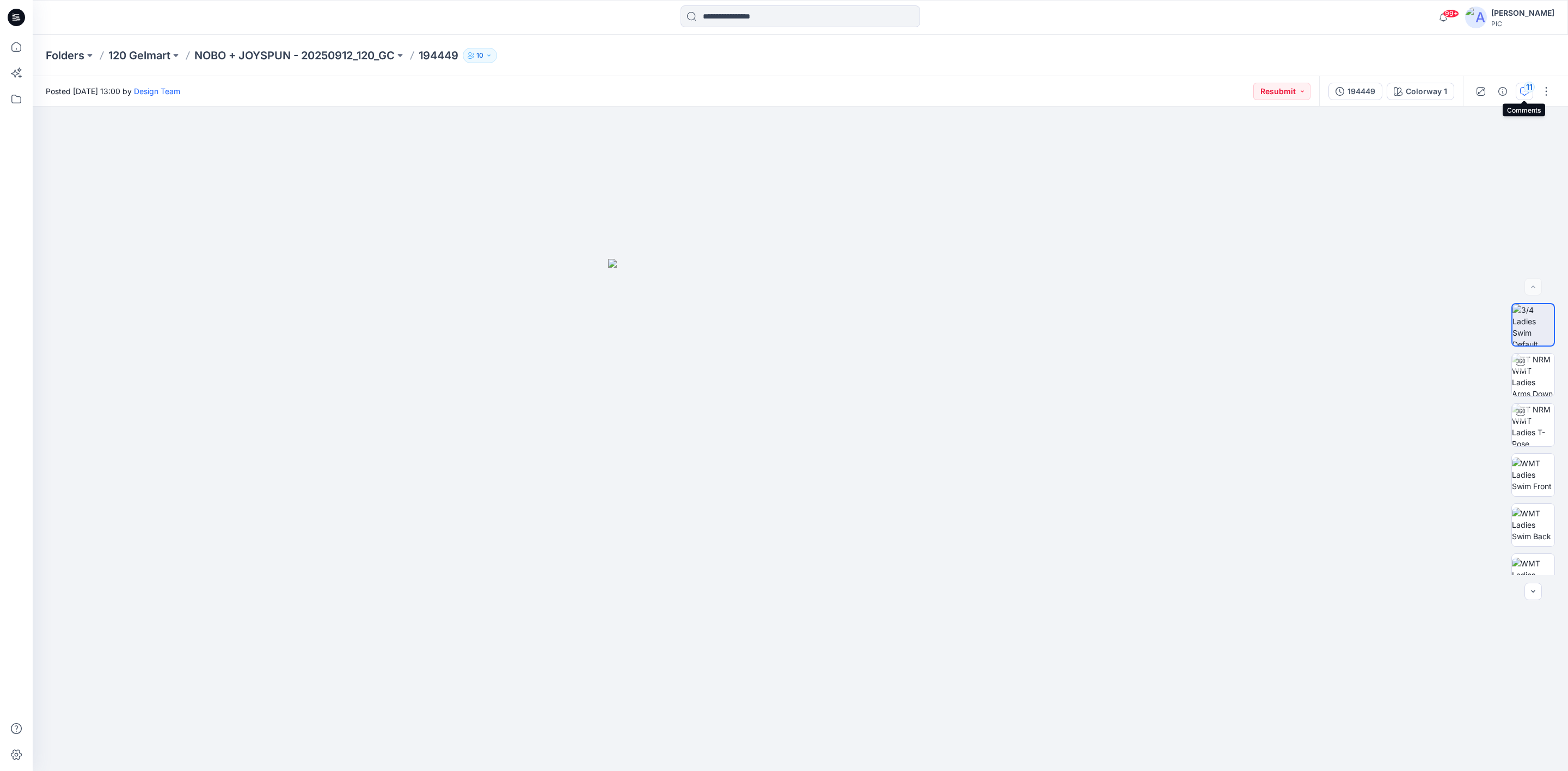
click at [1524, 82] on button "11" at bounding box center [1524, 91] width 18 height 18
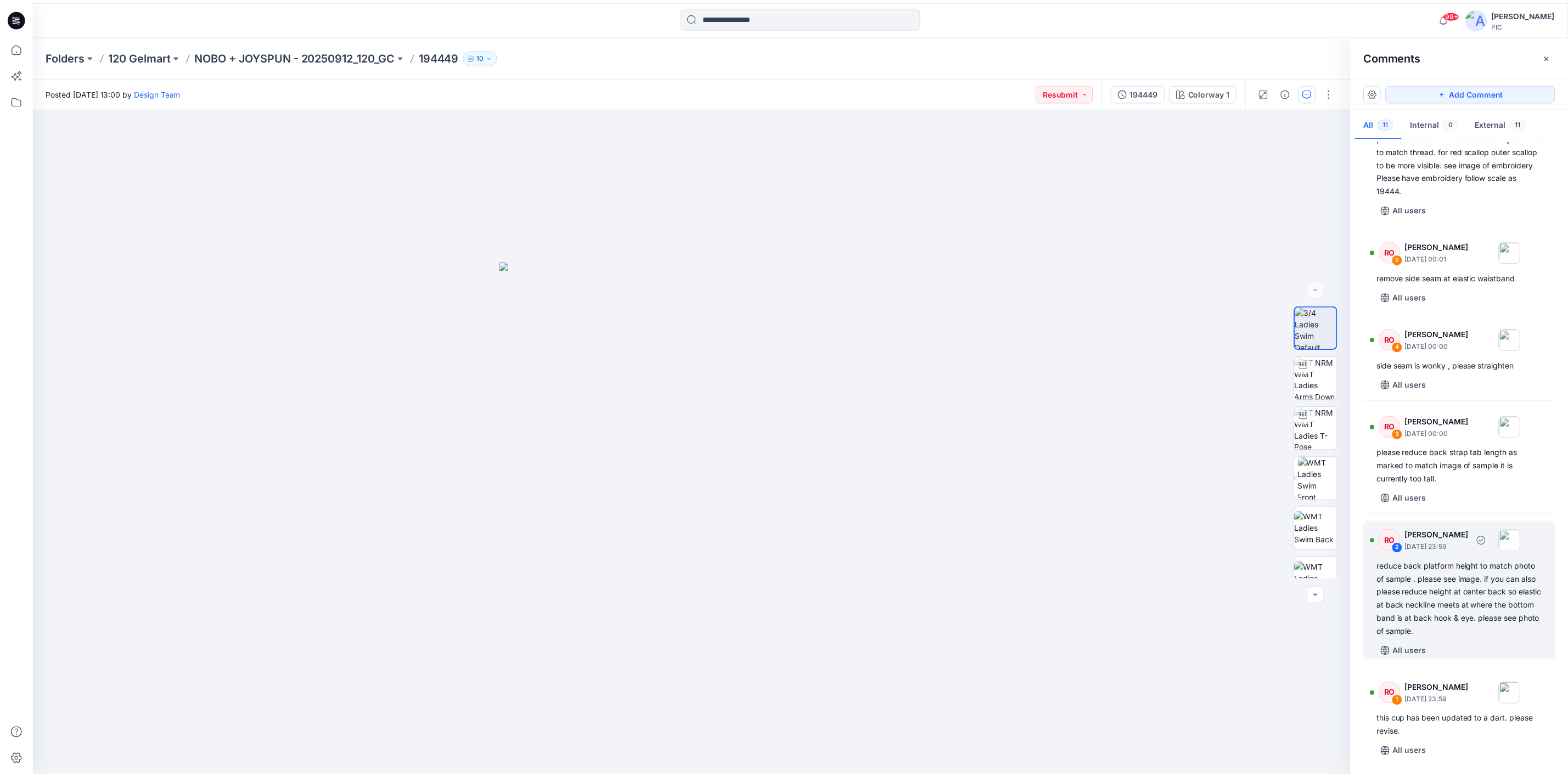
scroll to position [381, 0]
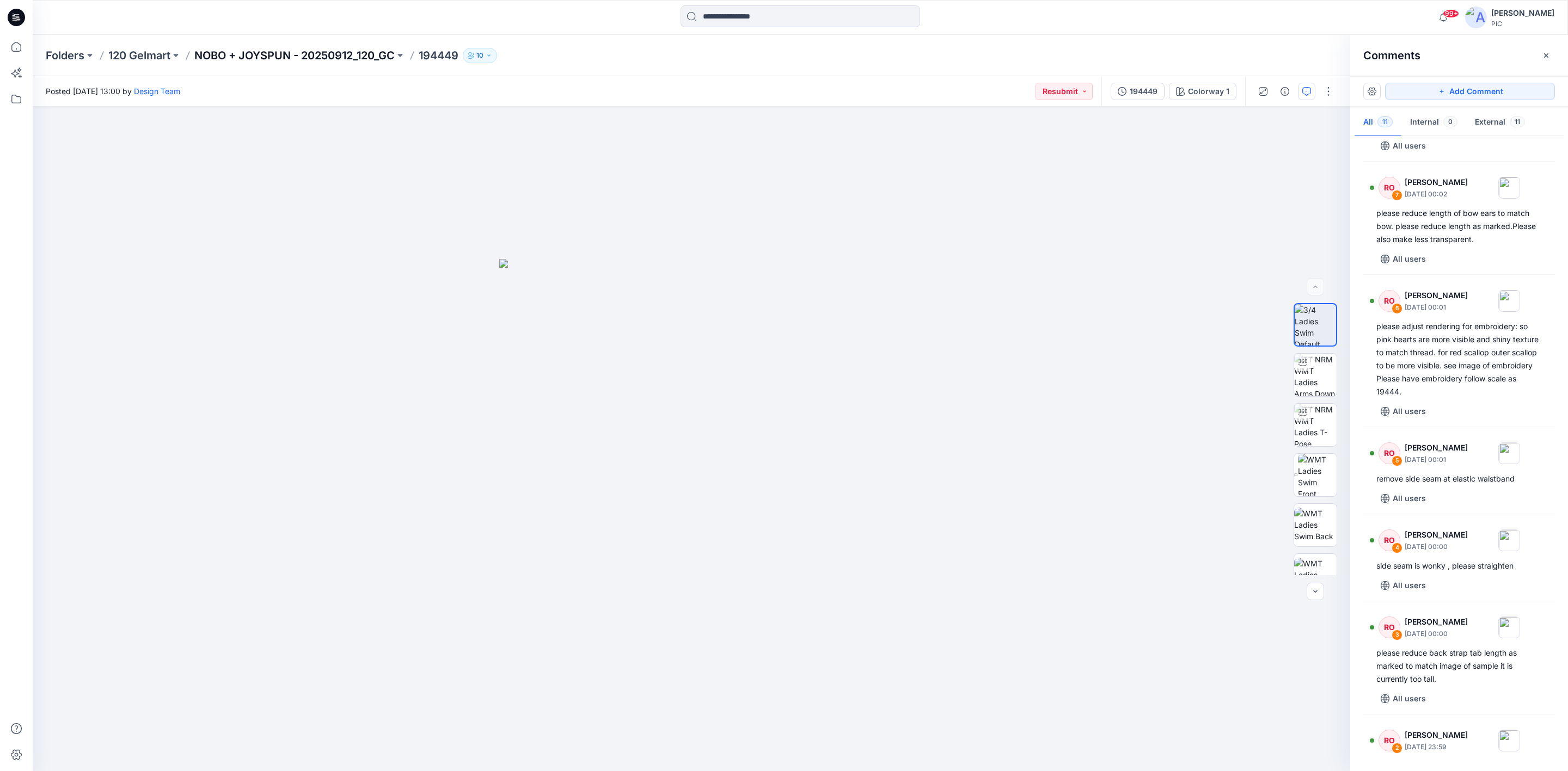
click at [317, 49] on p "NOBO + JOYSPUN - 20250912_120_GC" at bounding box center [295, 56] width 200 height 16
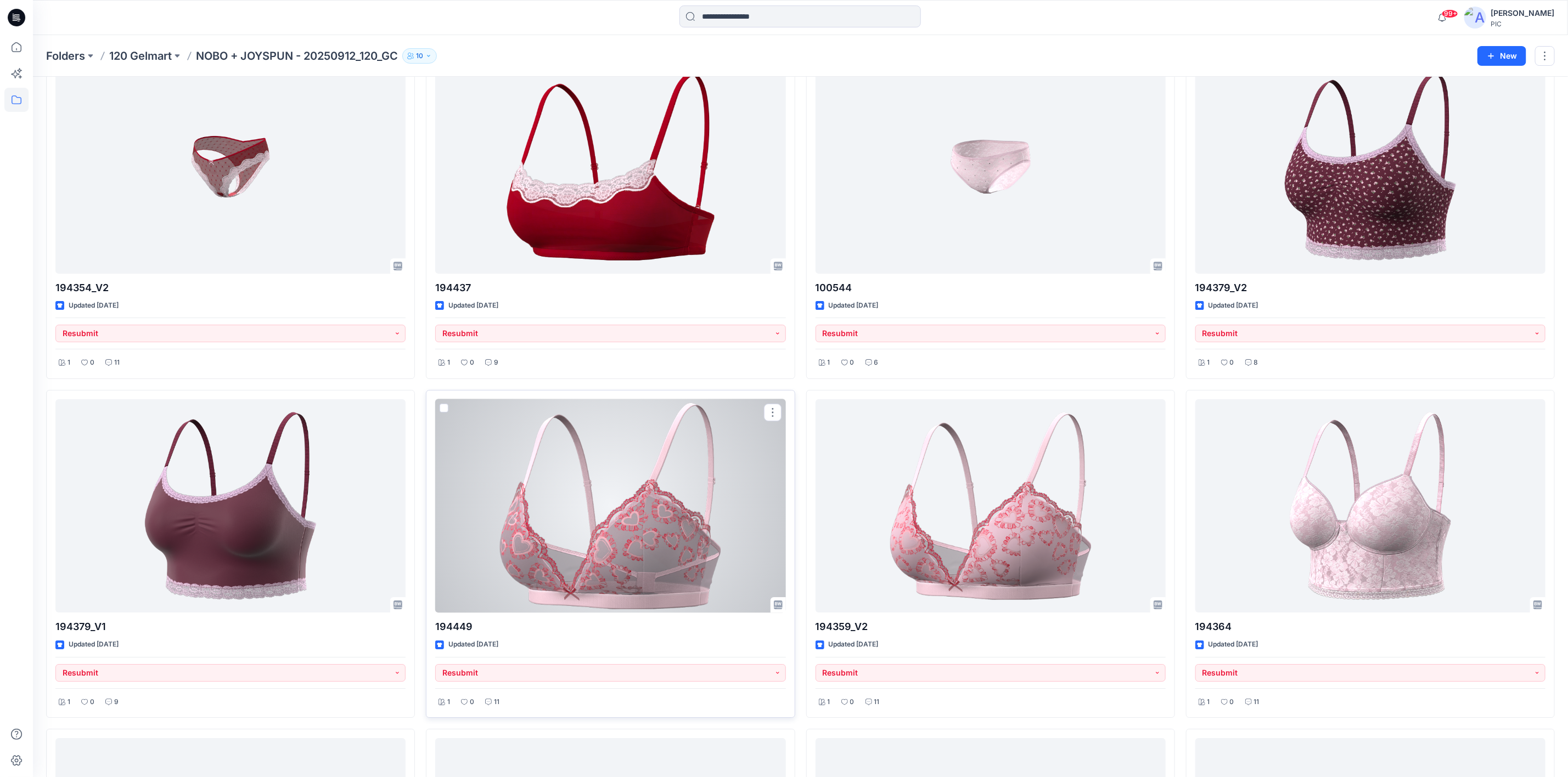
scroll to position [2633, 0]
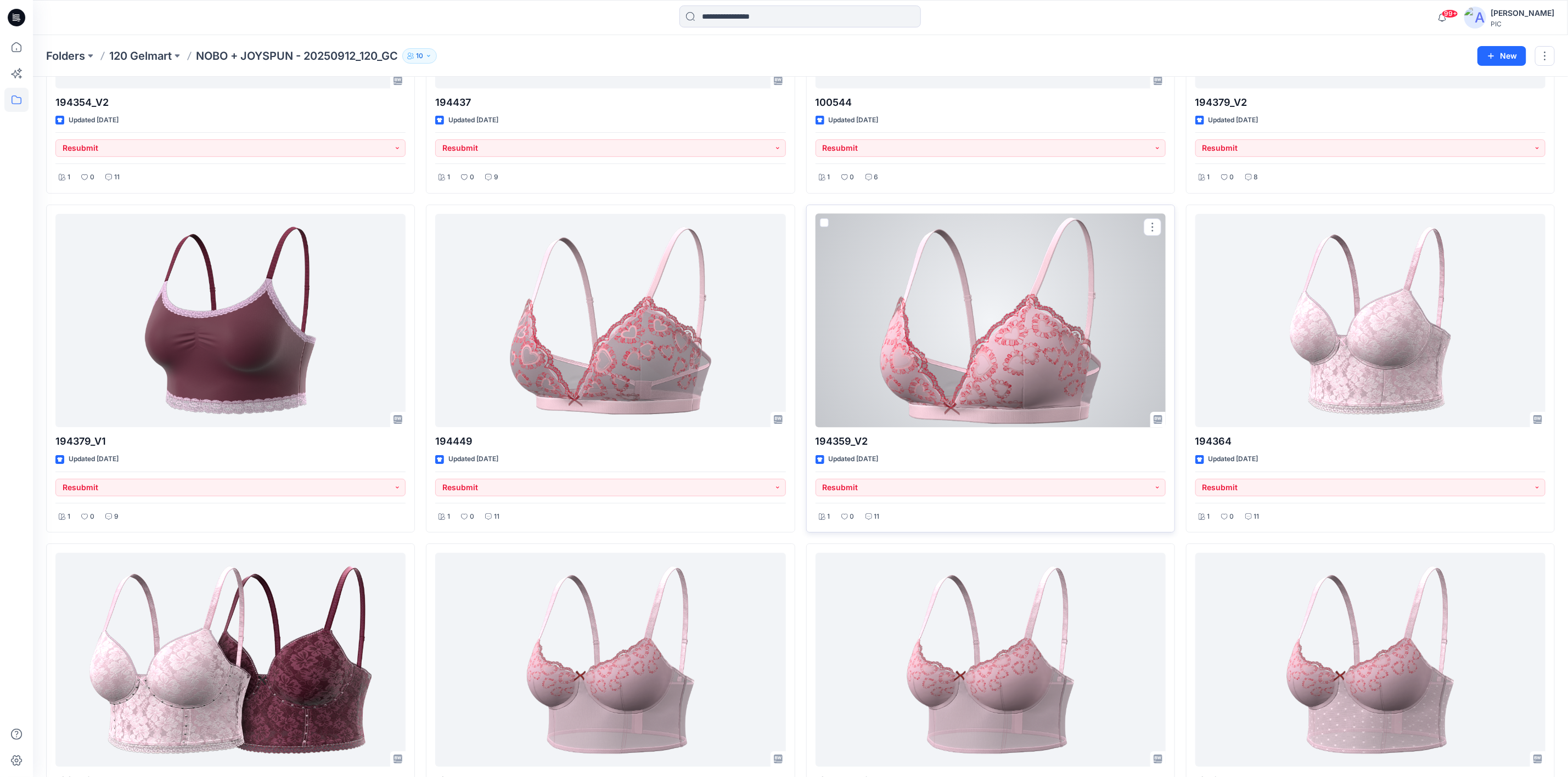
click at [956, 376] on div at bounding box center [990, 320] width 350 height 213
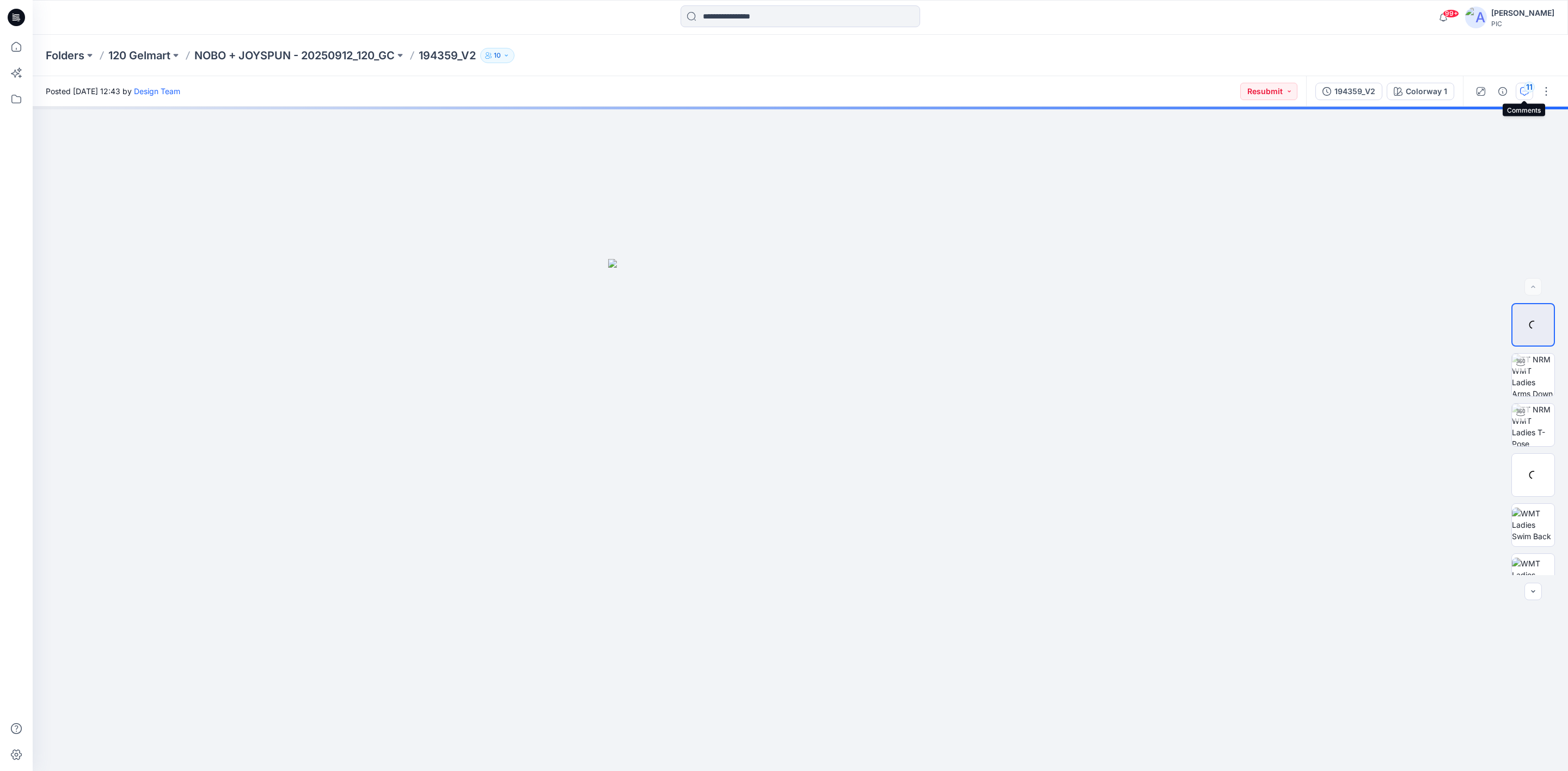
click at [1519, 90] on button "11" at bounding box center [1524, 91] width 18 height 18
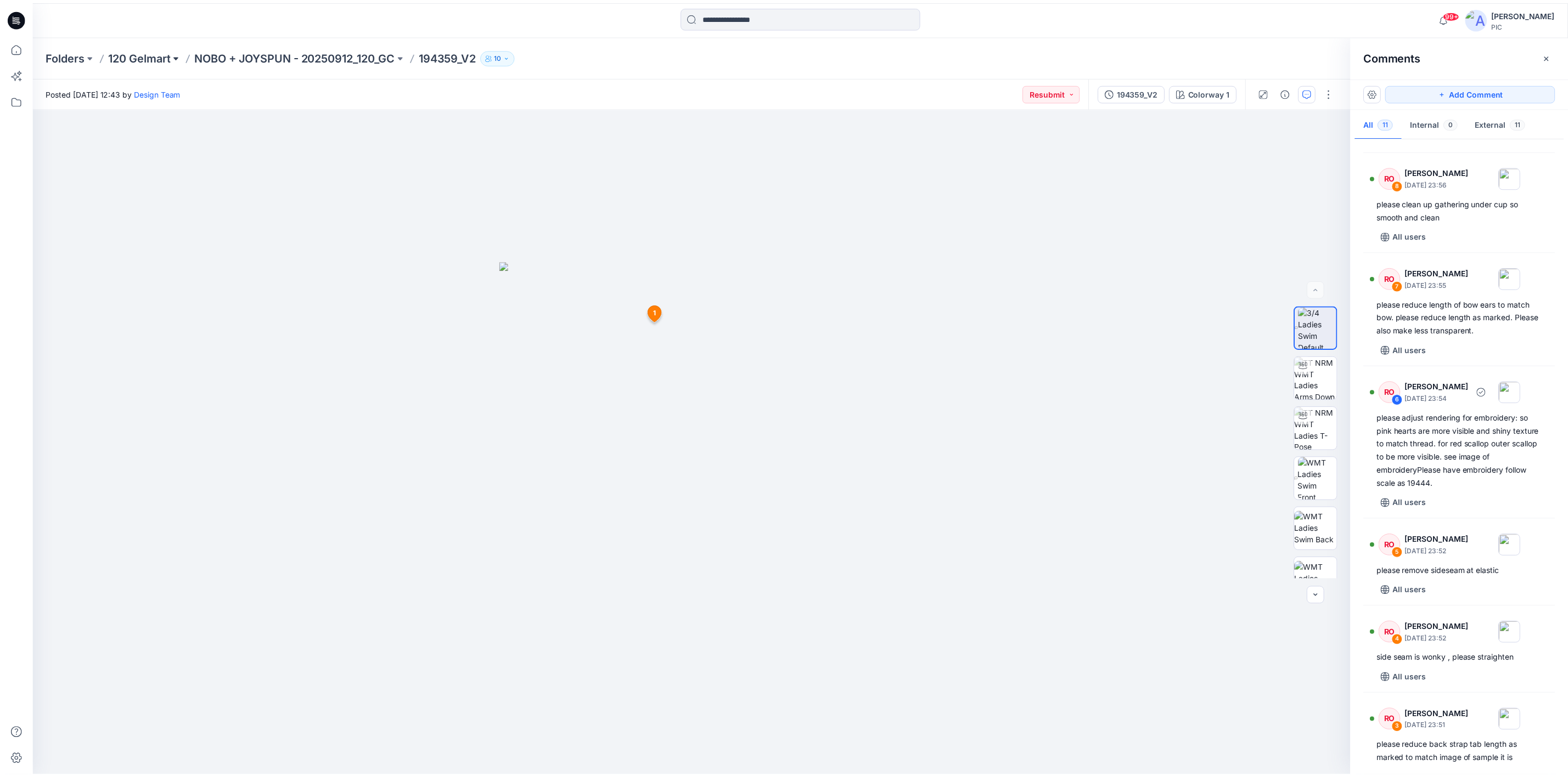
scroll to position [259, 0]
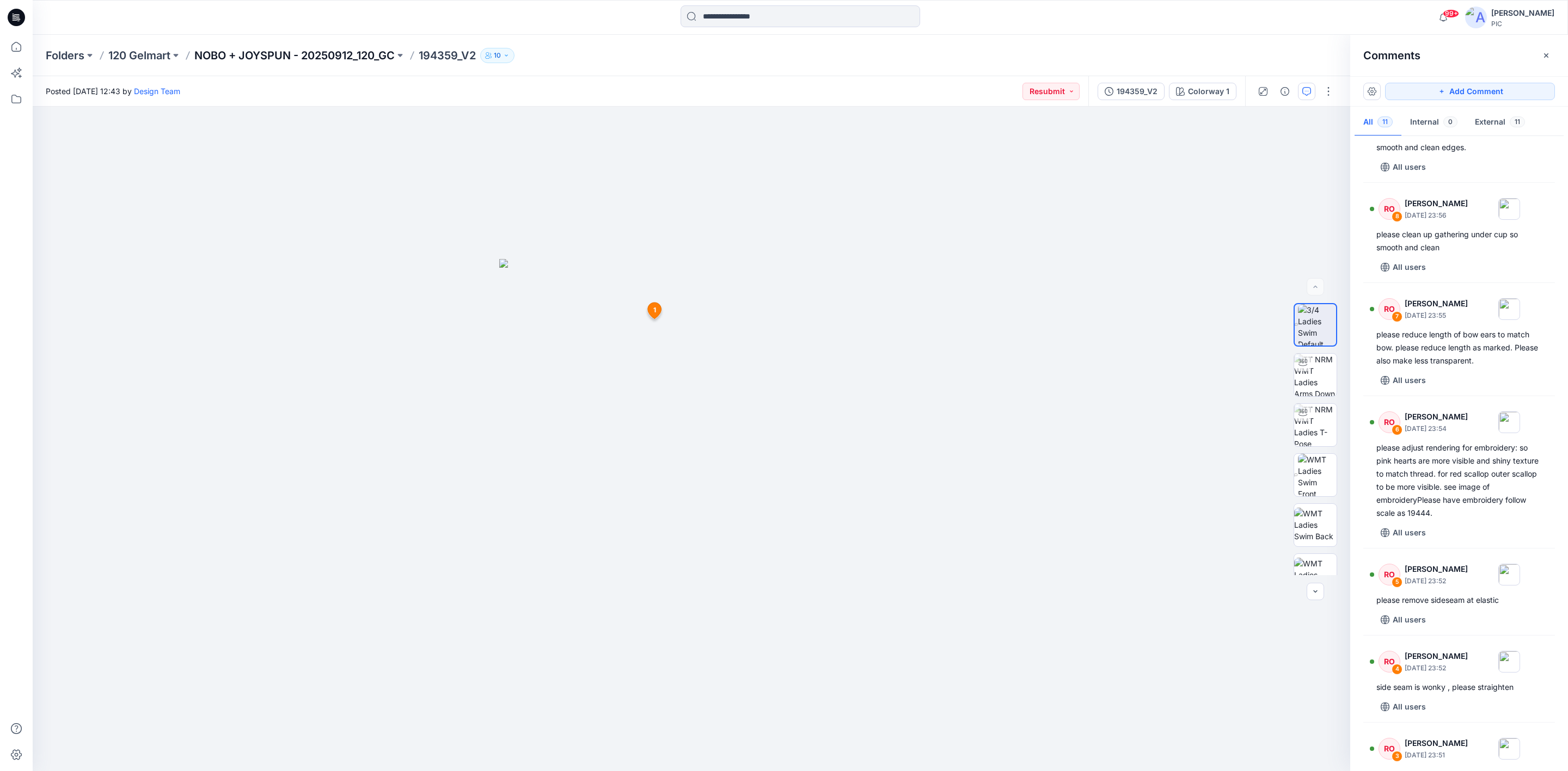
click at [275, 53] on p "NOBO + JOYSPUN - 20250912_120_GC" at bounding box center [295, 56] width 200 height 16
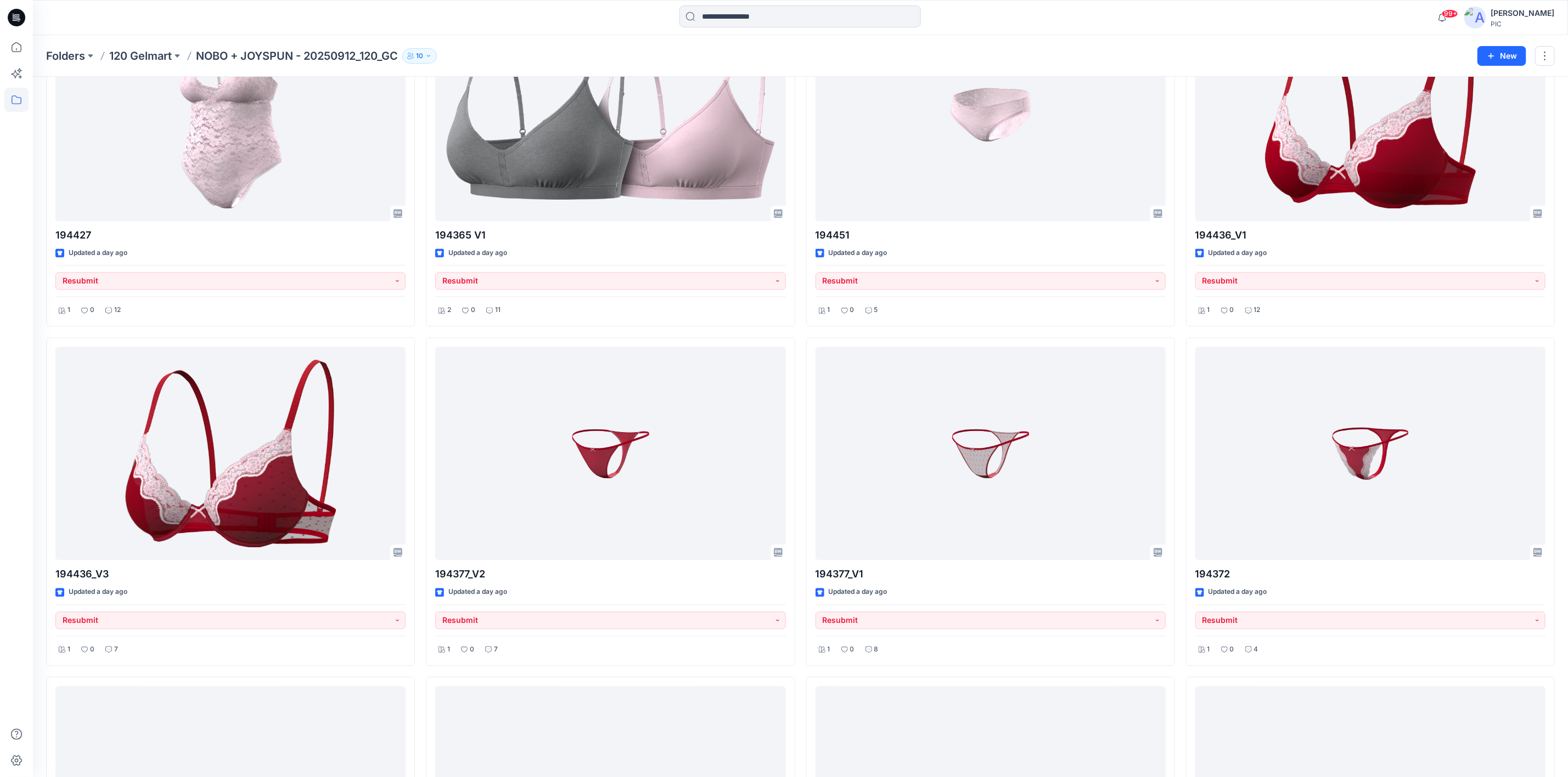
scroll to position [1481, 0]
click at [759, 17] on input at bounding box center [800, 16] width 242 height 22
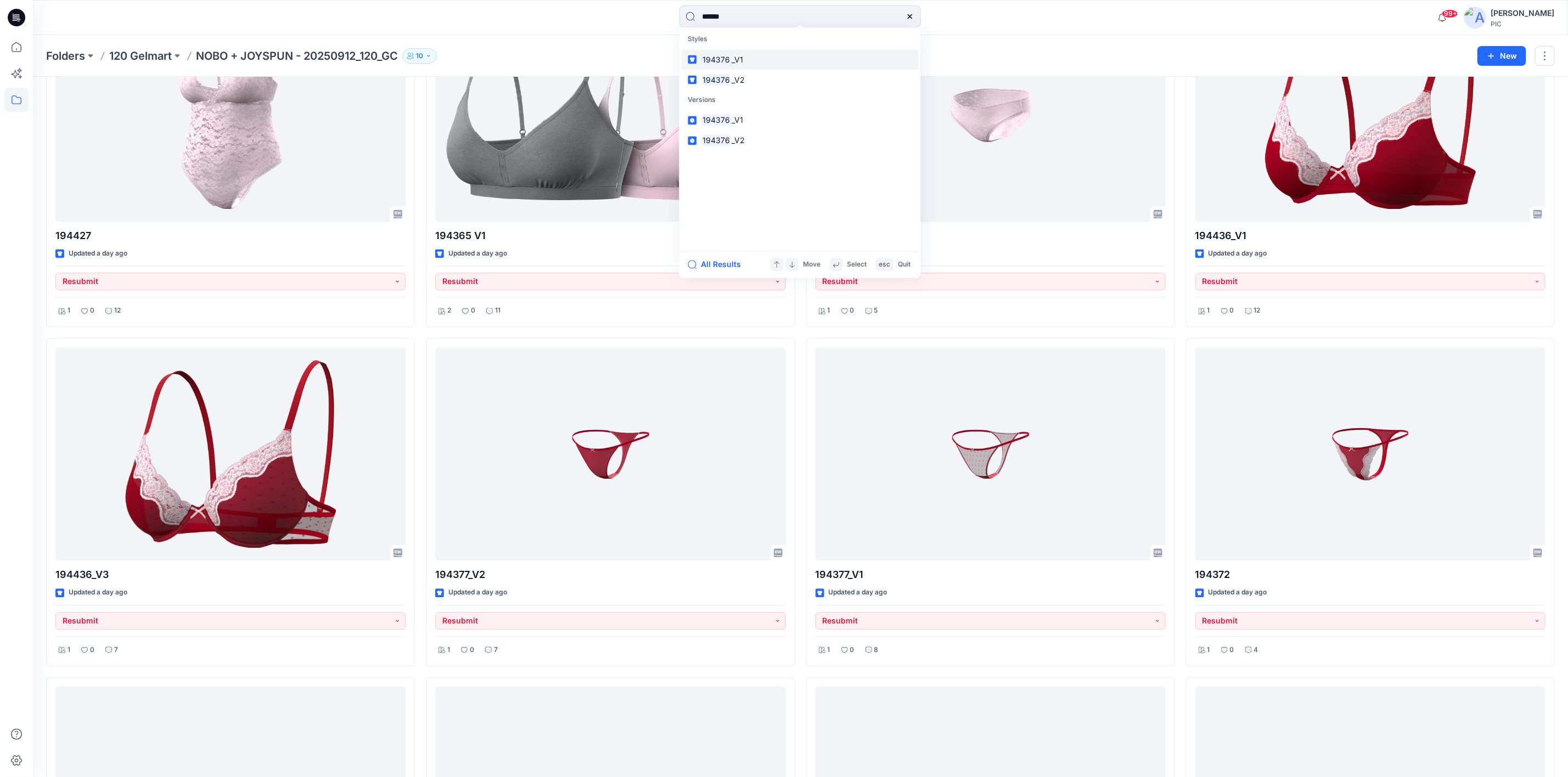
type input "******"
click at [737, 55] on span "_V1" at bounding box center [737, 59] width 11 height 9
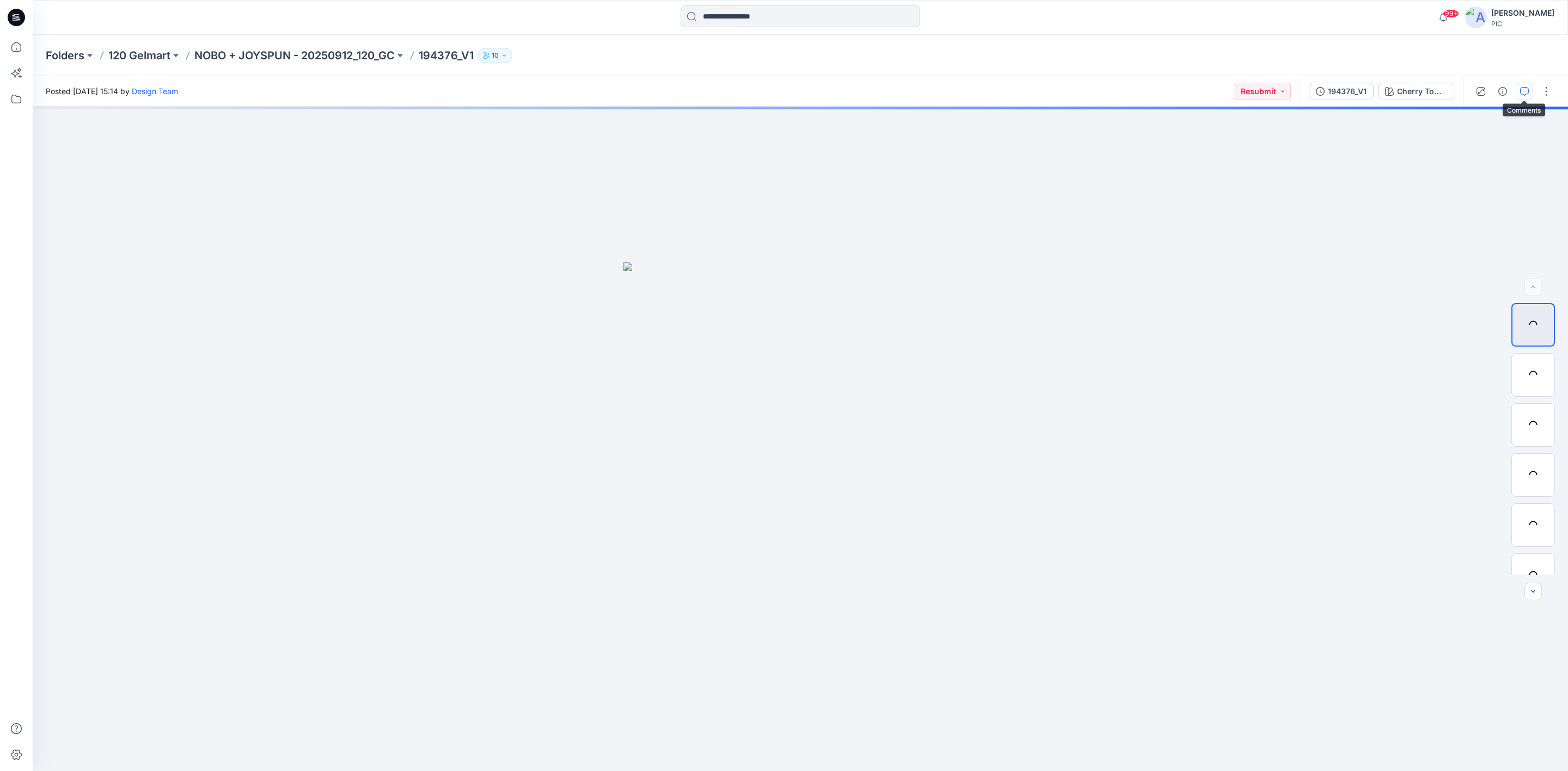
click at [1519, 90] on button "button" at bounding box center [1524, 91] width 18 height 18
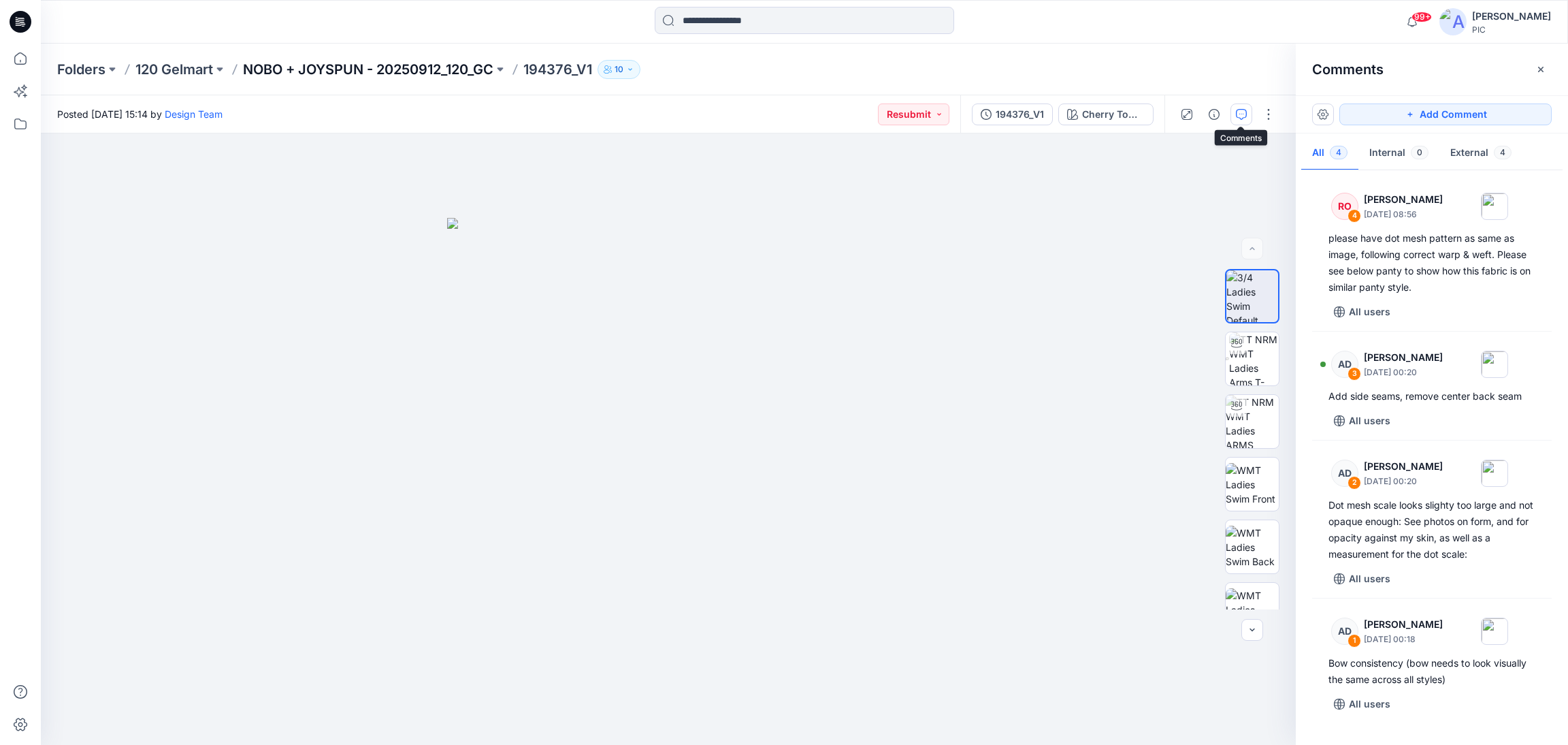
click at [311, 71] on p "NOBO + JOYSPUN - 20250912_120_GC" at bounding box center [368, 70] width 250 height 19
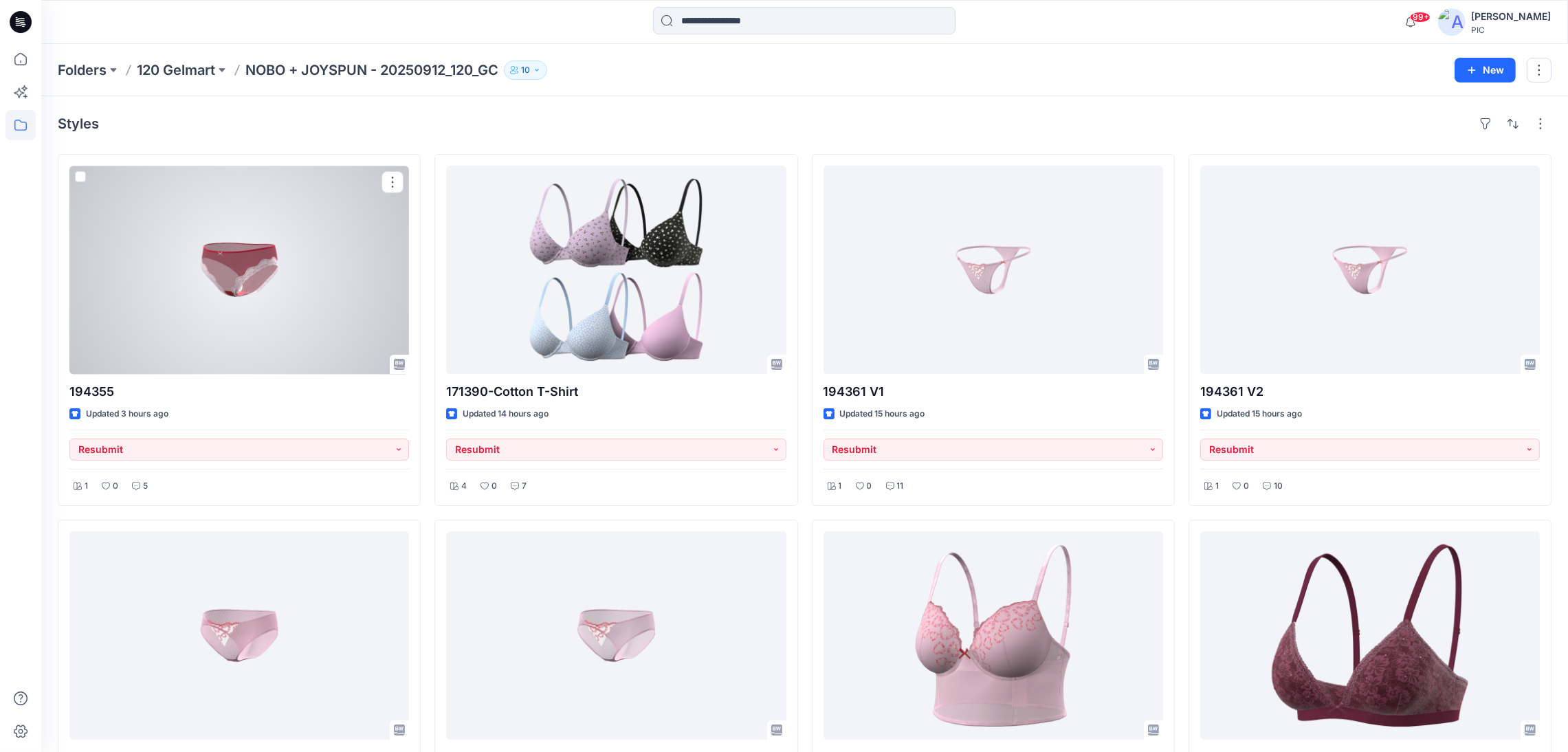
click at [231, 252] on div at bounding box center [239, 270] width 340 height 208
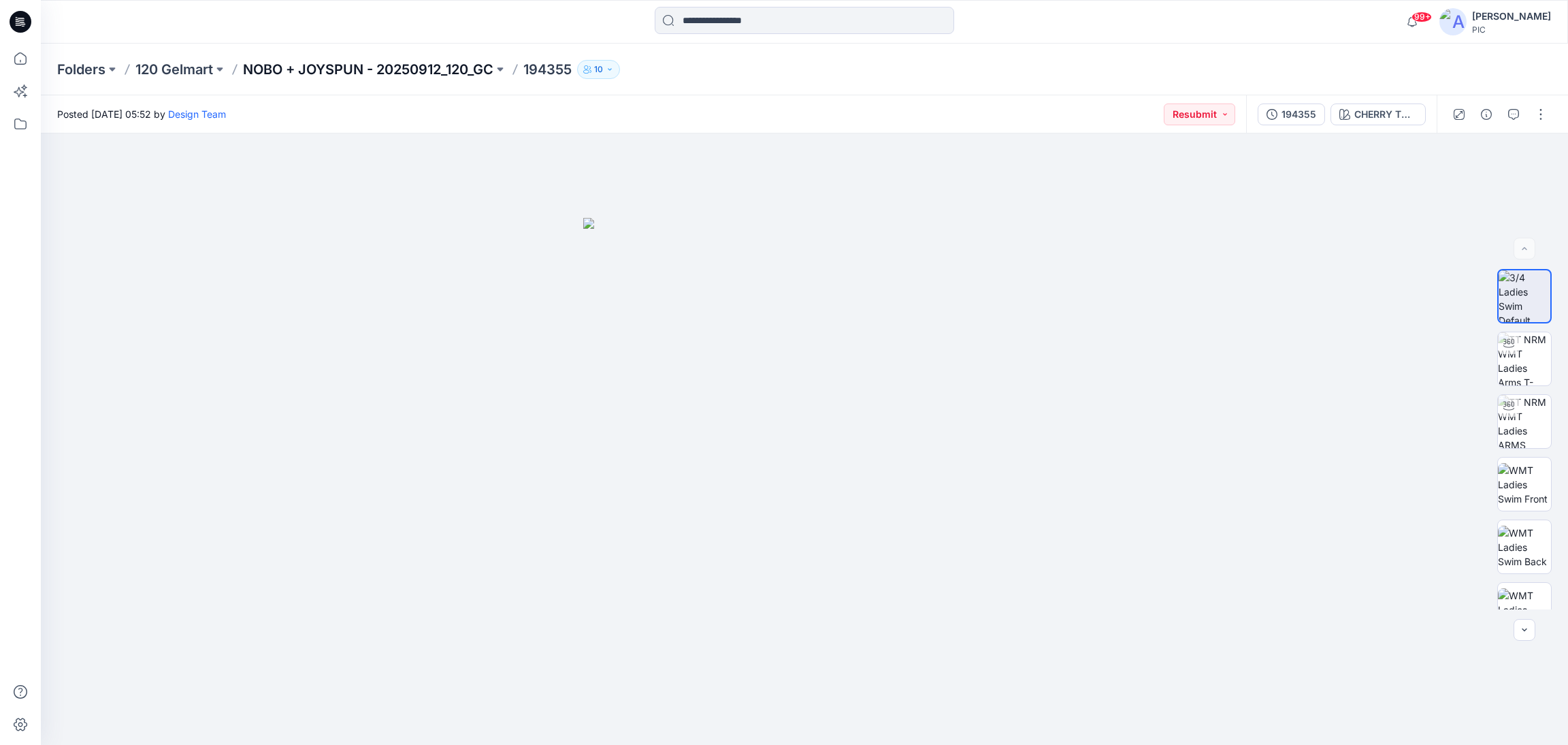
click at [314, 71] on p "NOBO + JOYSPUN - 20250912_120_GC" at bounding box center [368, 70] width 250 height 19
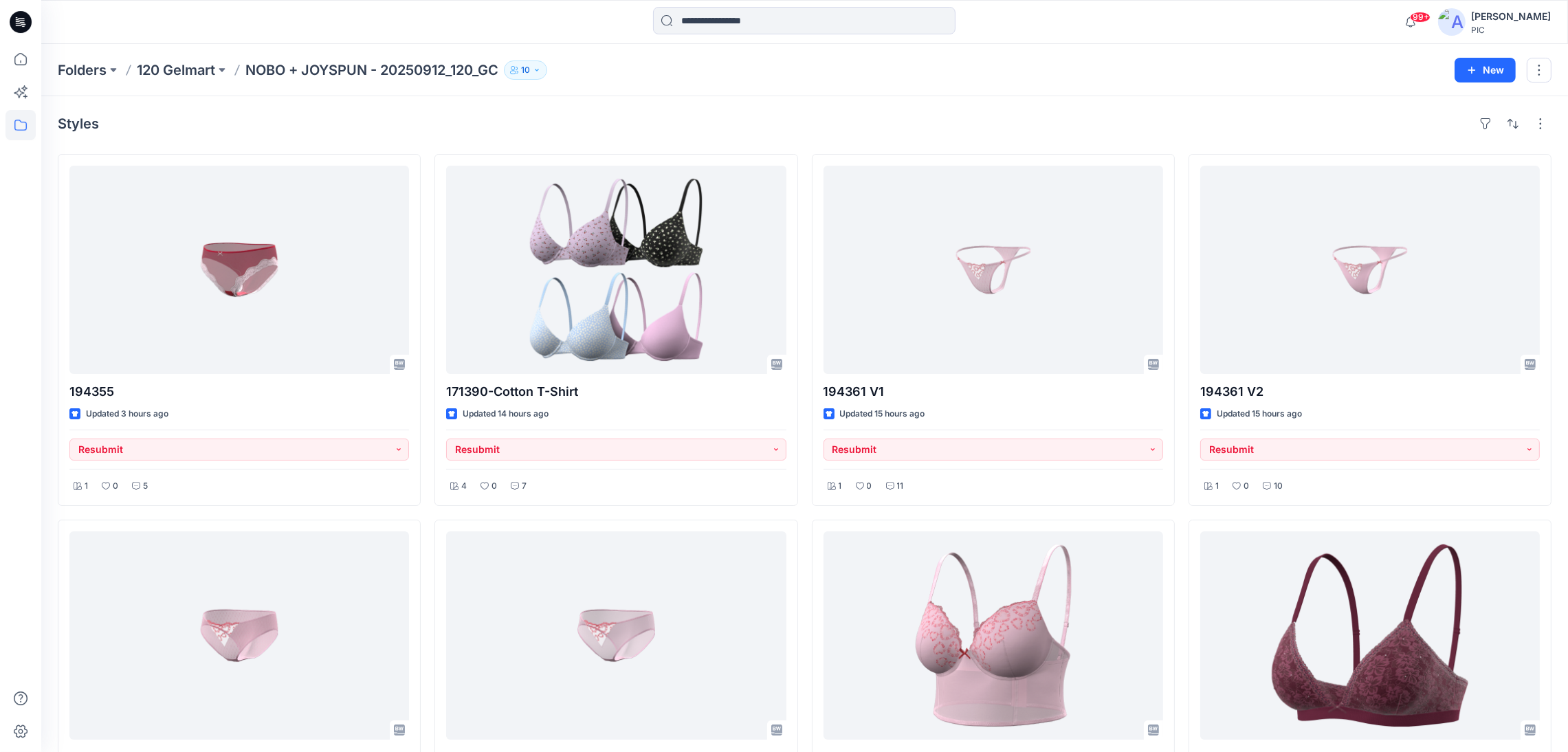
click at [457, 120] on div "Styles" at bounding box center [804, 124] width 1493 height 22
click at [609, 75] on div "Folders 120 Gelmart NOBO + JOYSPUN - 20250912_120_GC 10" at bounding box center [751, 70] width 1386 height 20
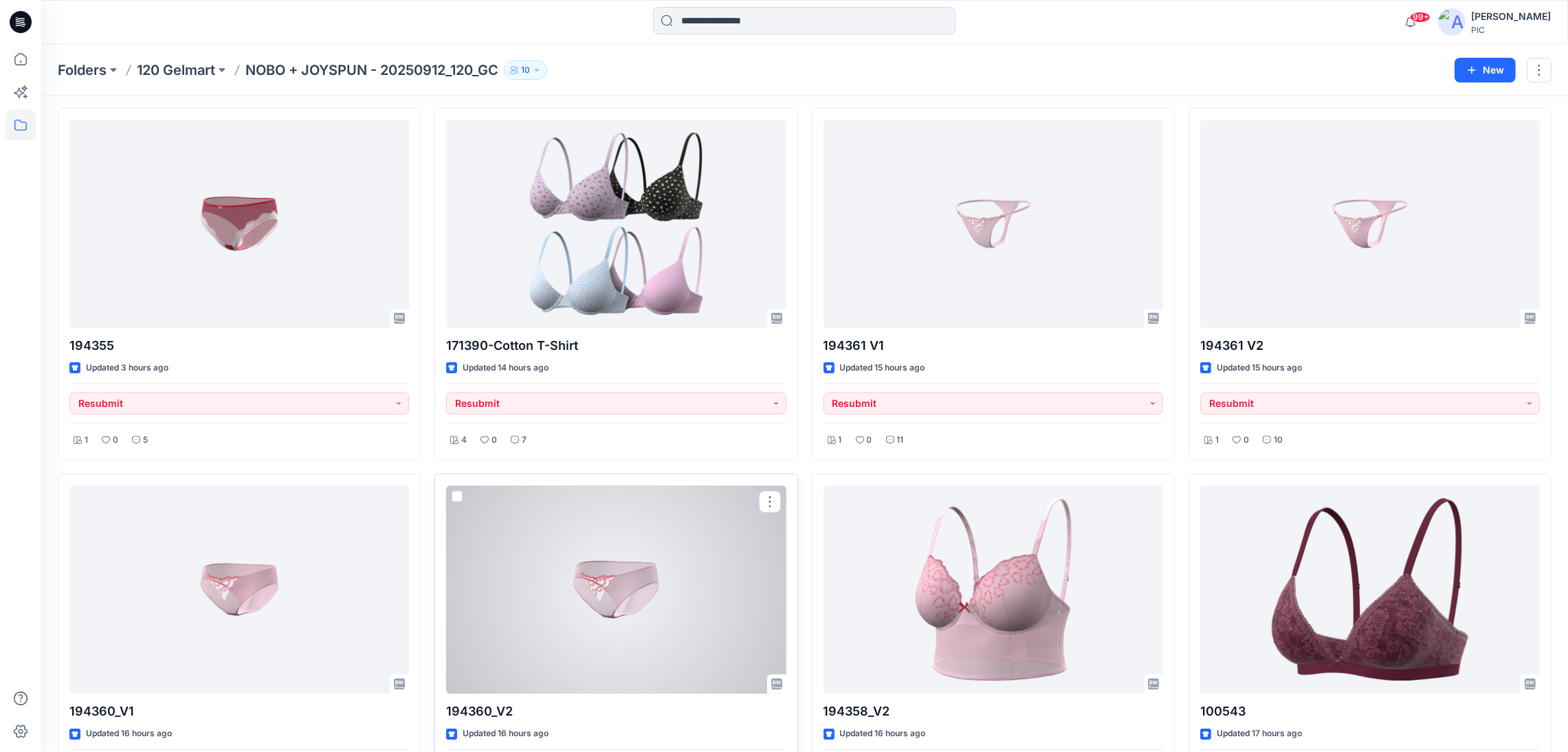
scroll to position [206, 0]
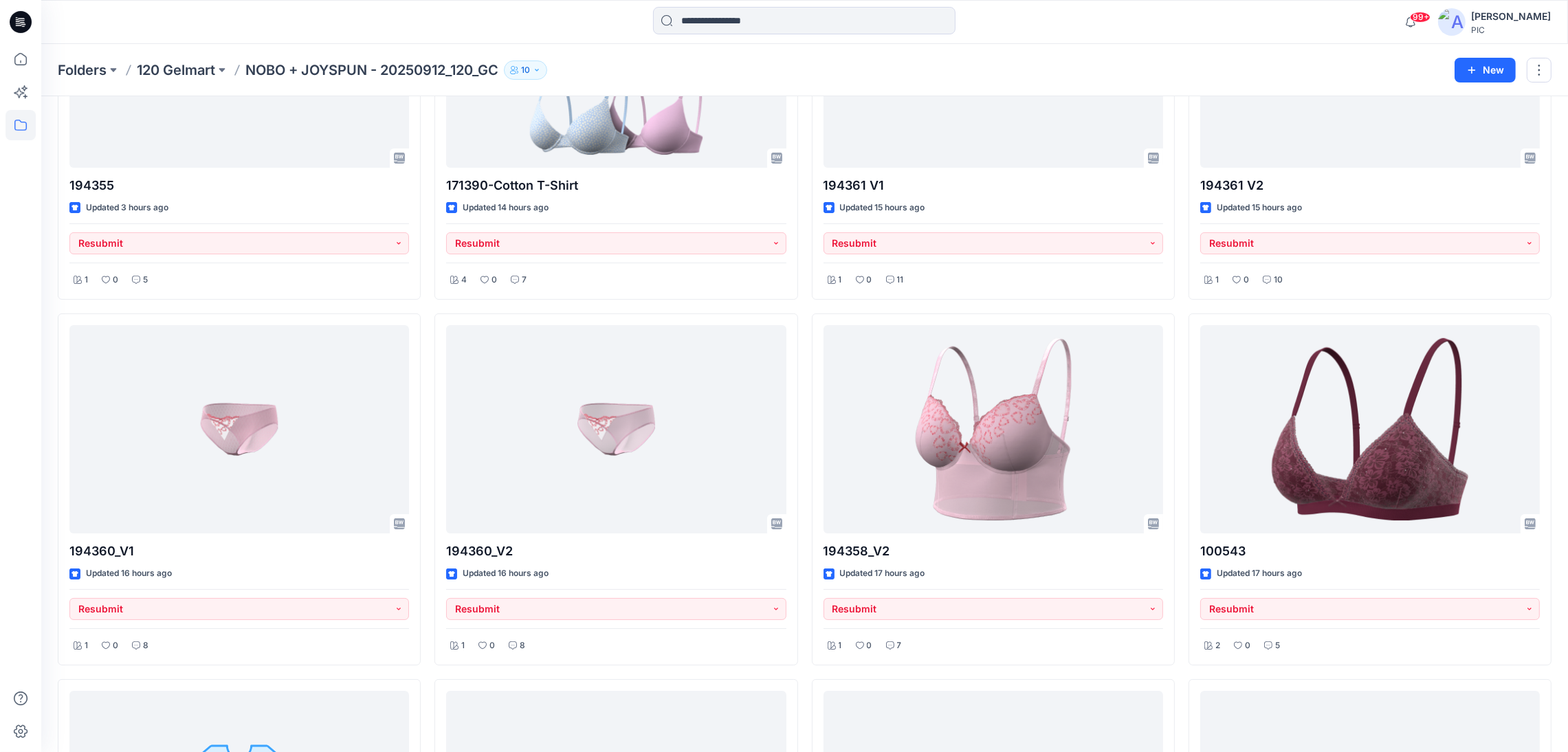
click at [1125, 34] on div at bounding box center [804, 22] width 763 height 30
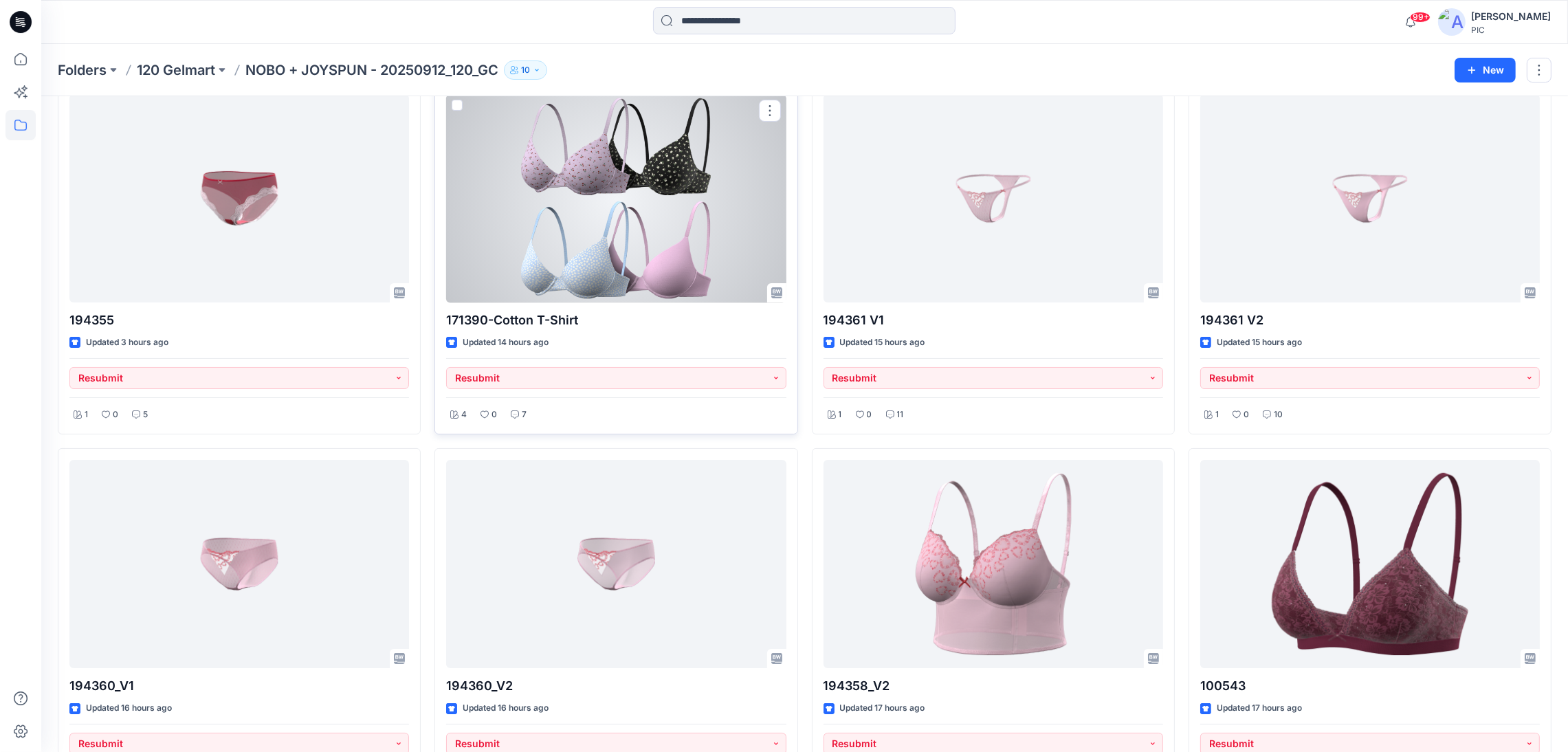
scroll to position [140, 0]
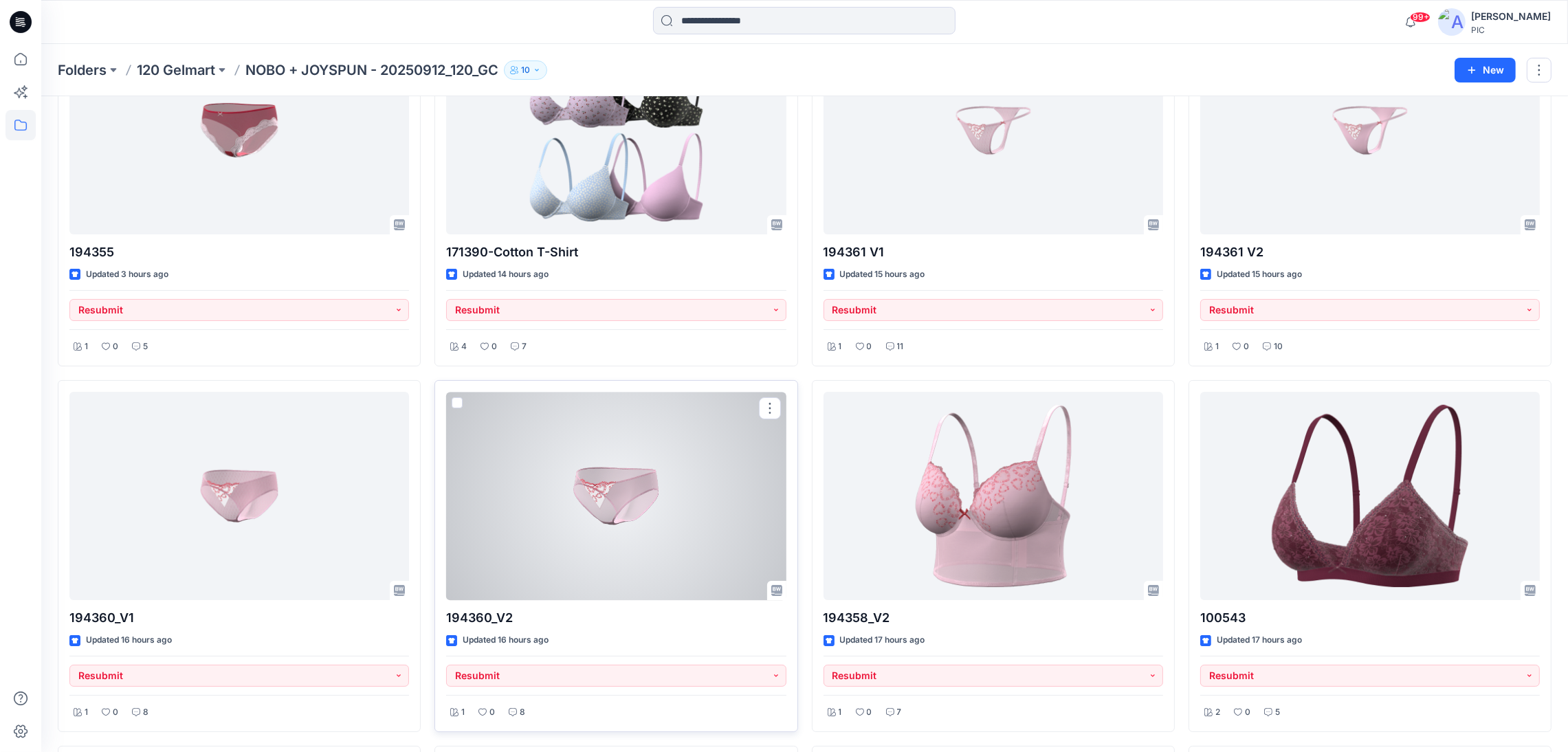
click at [599, 488] on div at bounding box center [616, 496] width 340 height 208
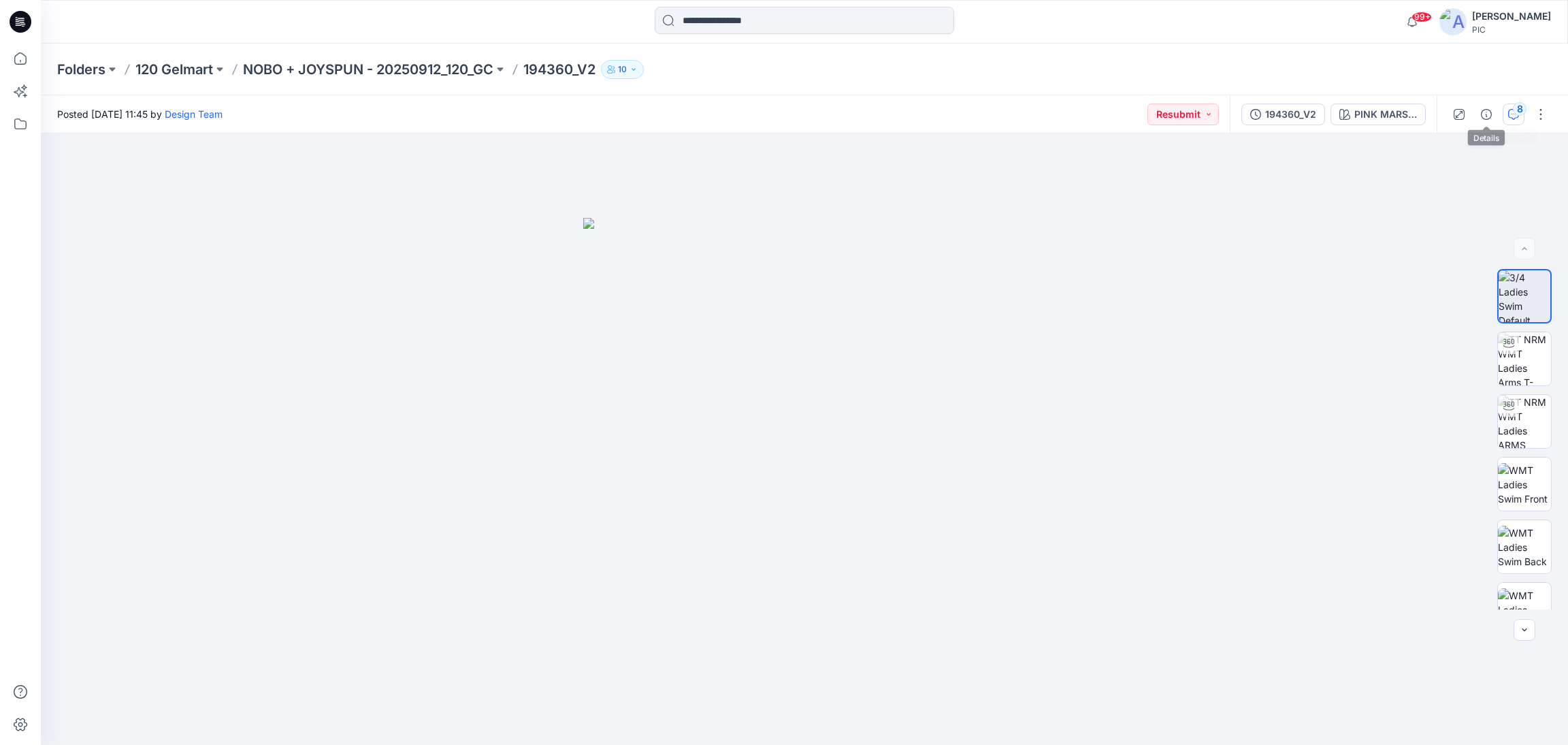
click at [1513, 103] on button "8" at bounding box center [1513, 114] width 22 height 22
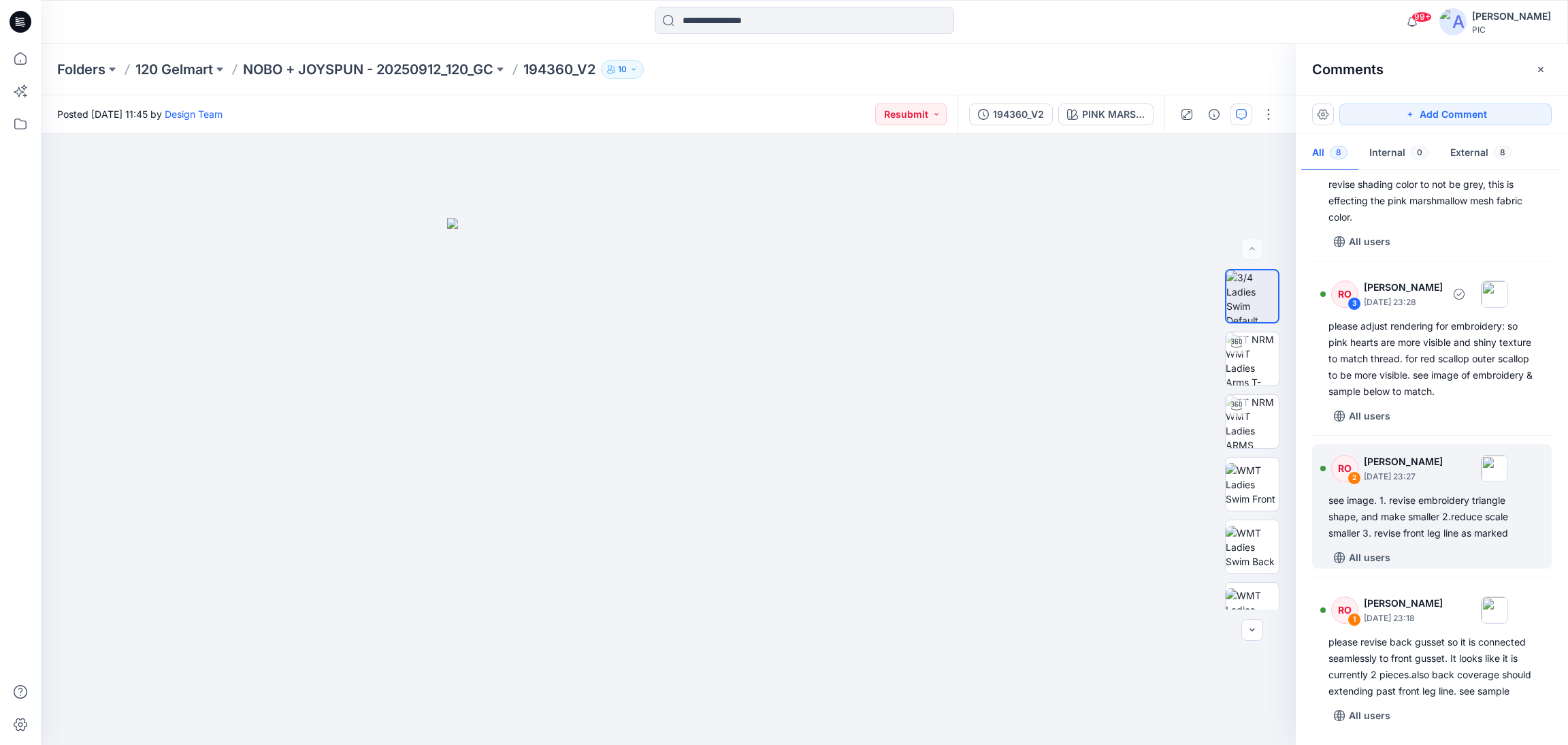
scroll to position [587, 0]
